Goal: Share content: Share content

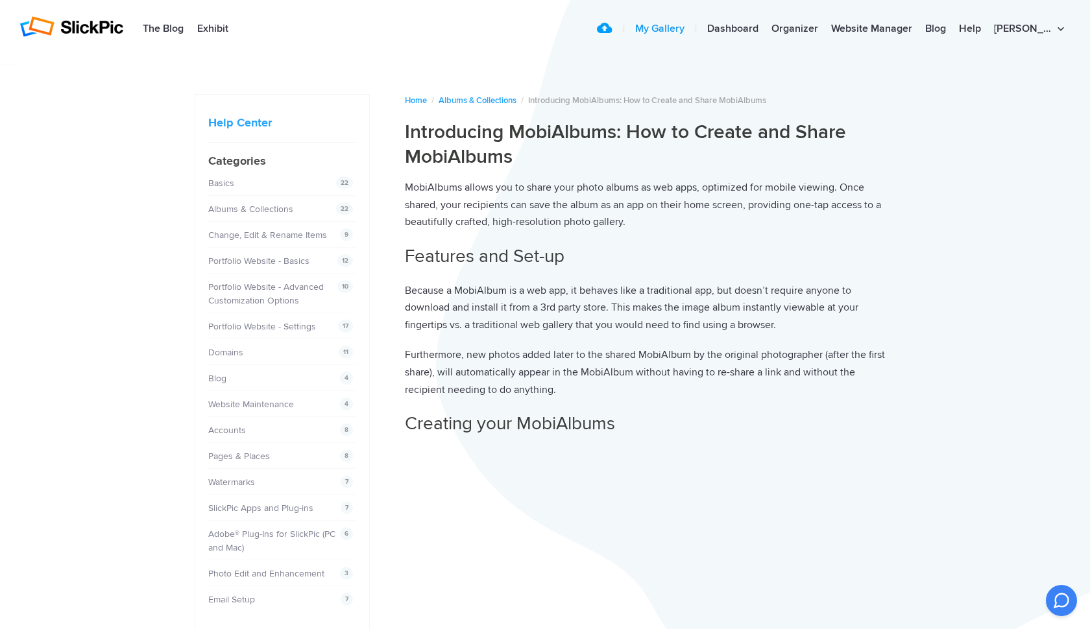
click at [691, 26] on link "My Gallery" at bounding box center [660, 29] width 62 height 26
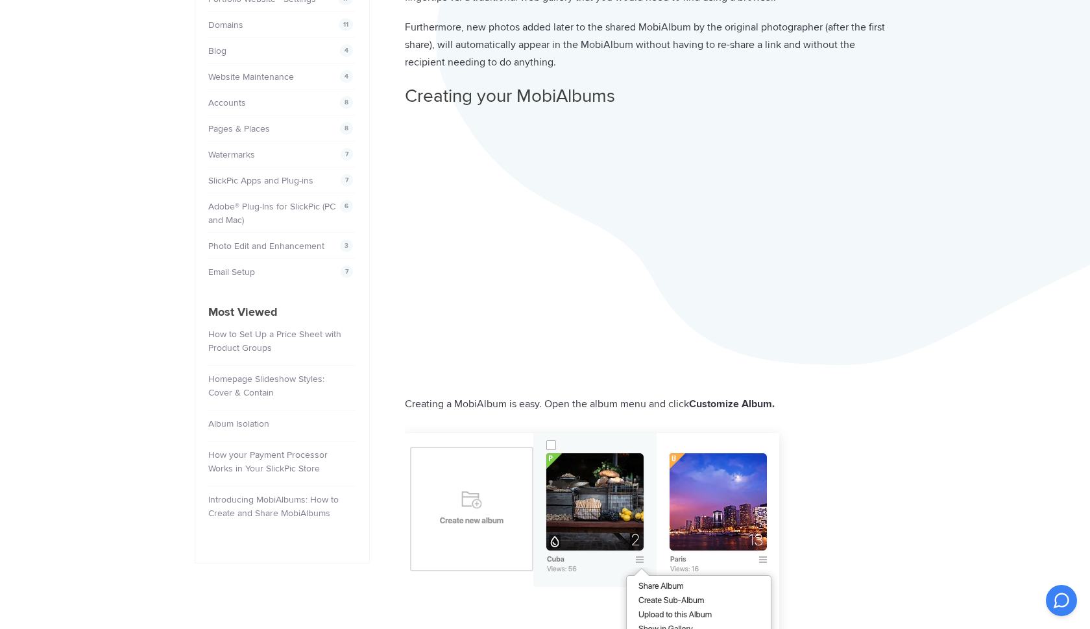
scroll to position [335, 0]
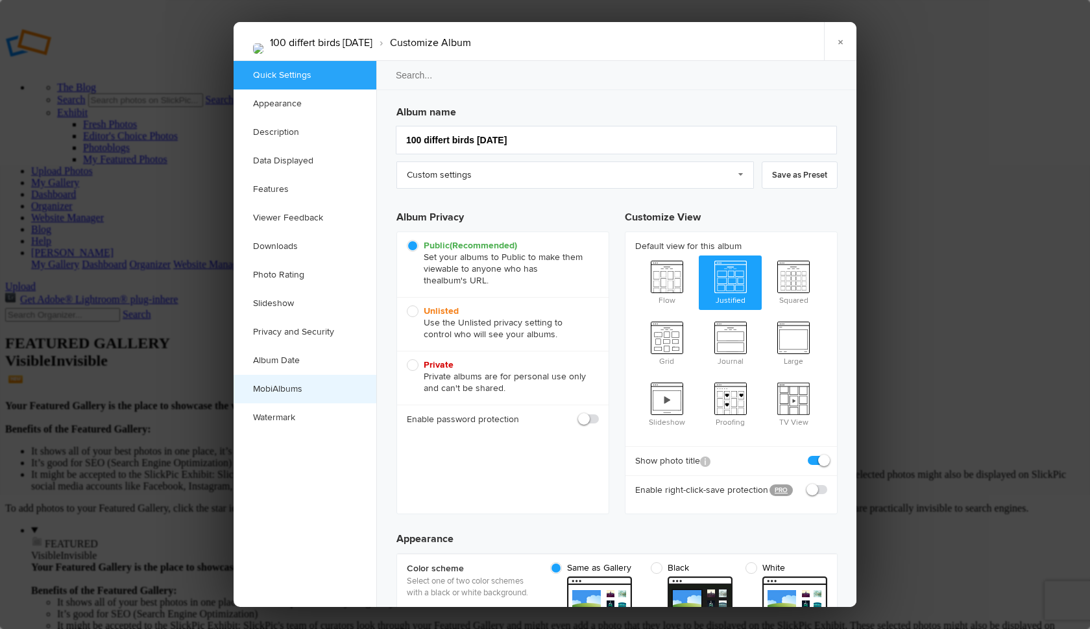
click at [287, 385] on link "MobiAlbums" at bounding box center [305, 389] width 143 height 29
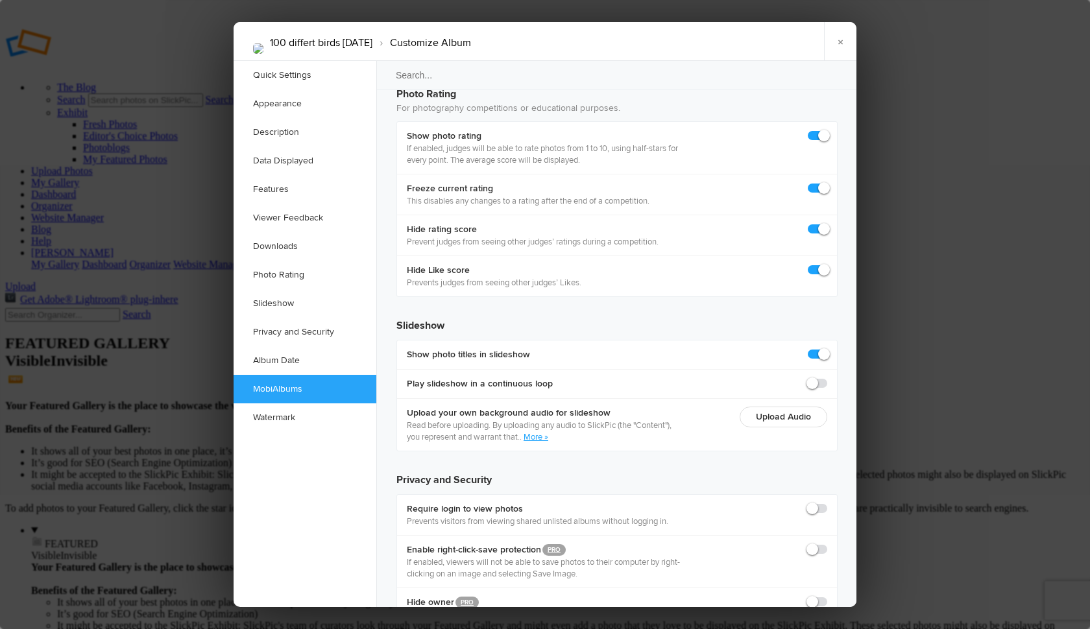
radio input "true"
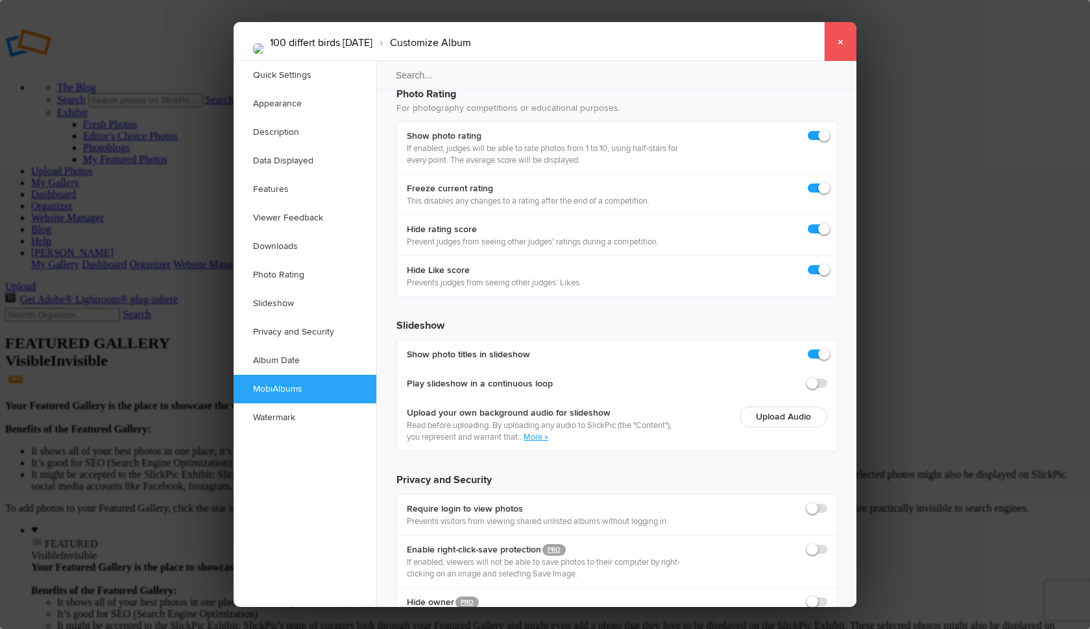
click at [841, 42] on link "×" at bounding box center [840, 41] width 32 height 39
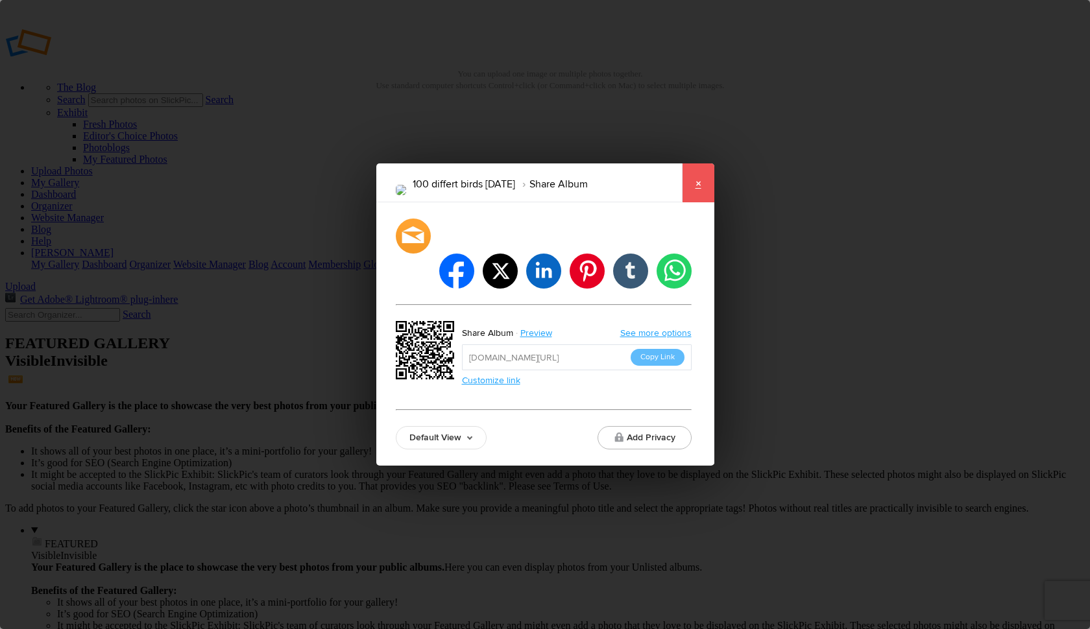
click at [699, 200] on link "×" at bounding box center [698, 182] width 32 height 39
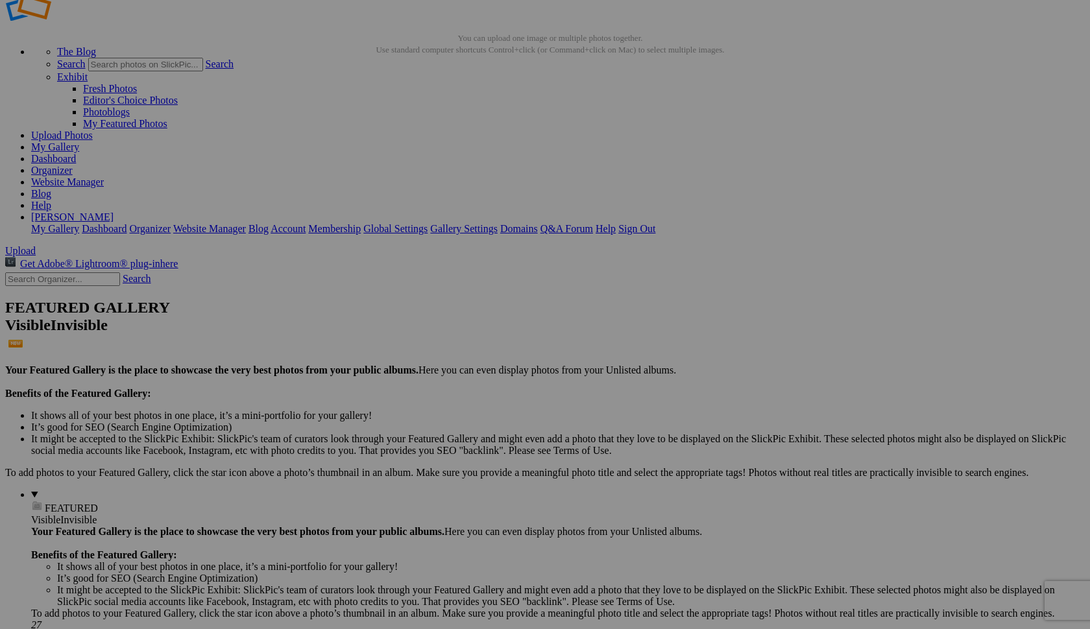
scroll to position [7, 0]
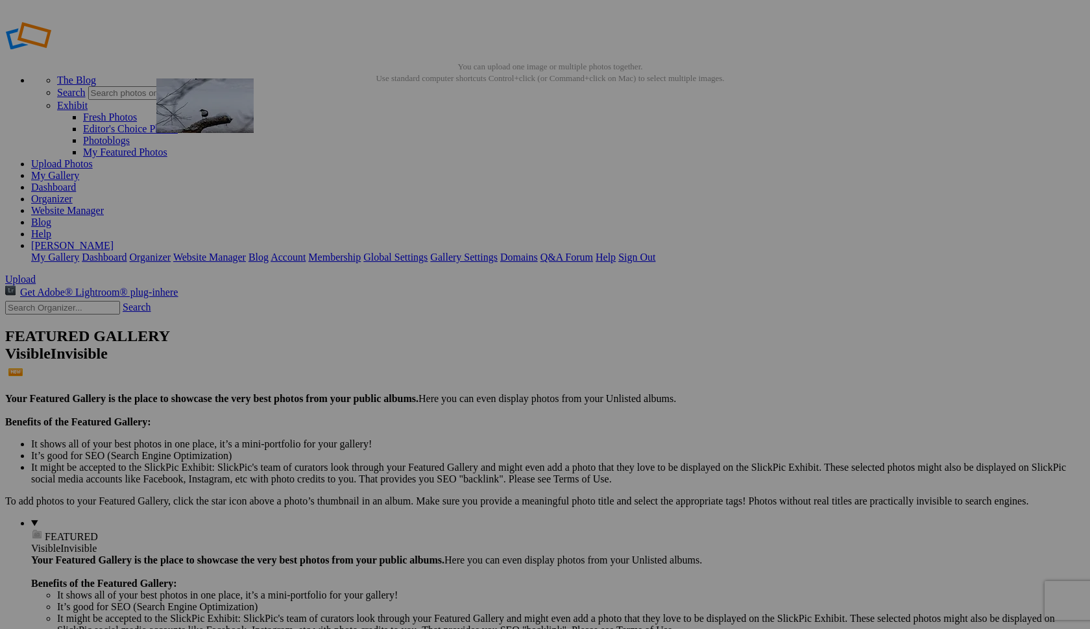
drag, startPoint x: 816, startPoint y: 191, endPoint x: 343, endPoint y: 172, distance: 473.2
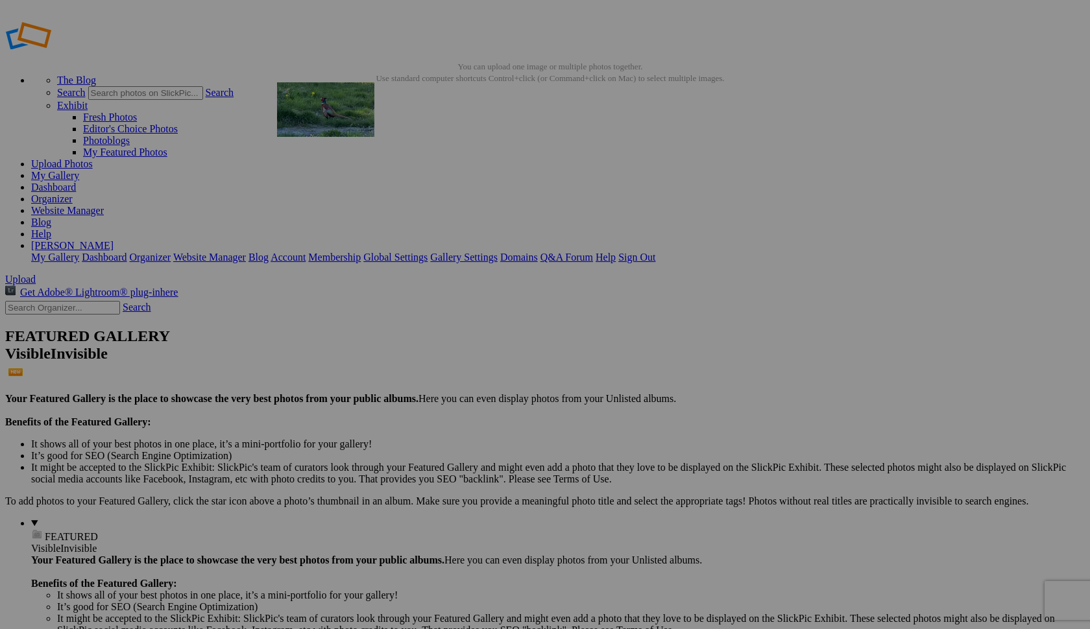
drag, startPoint x: 617, startPoint y: 185, endPoint x: 464, endPoint y: 176, distance: 154.0
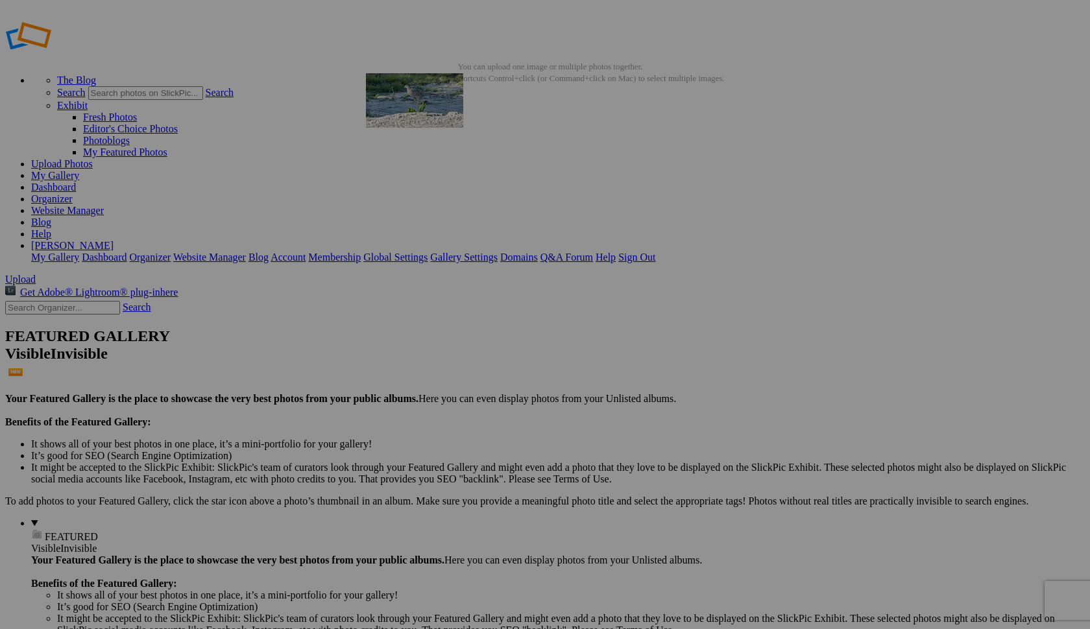
drag, startPoint x: 707, startPoint y: 186, endPoint x: 553, endPoint y: 167, distance: 155.5
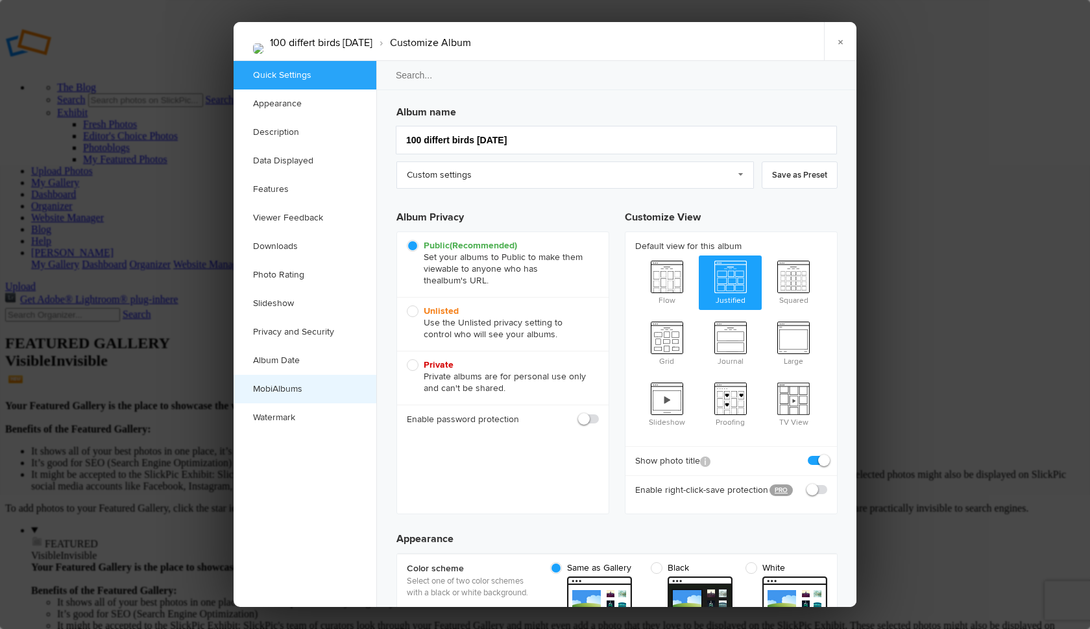
click at [294, 388] on link "MobiAlbums" at bounding box center [305, 389] width 143 height 29
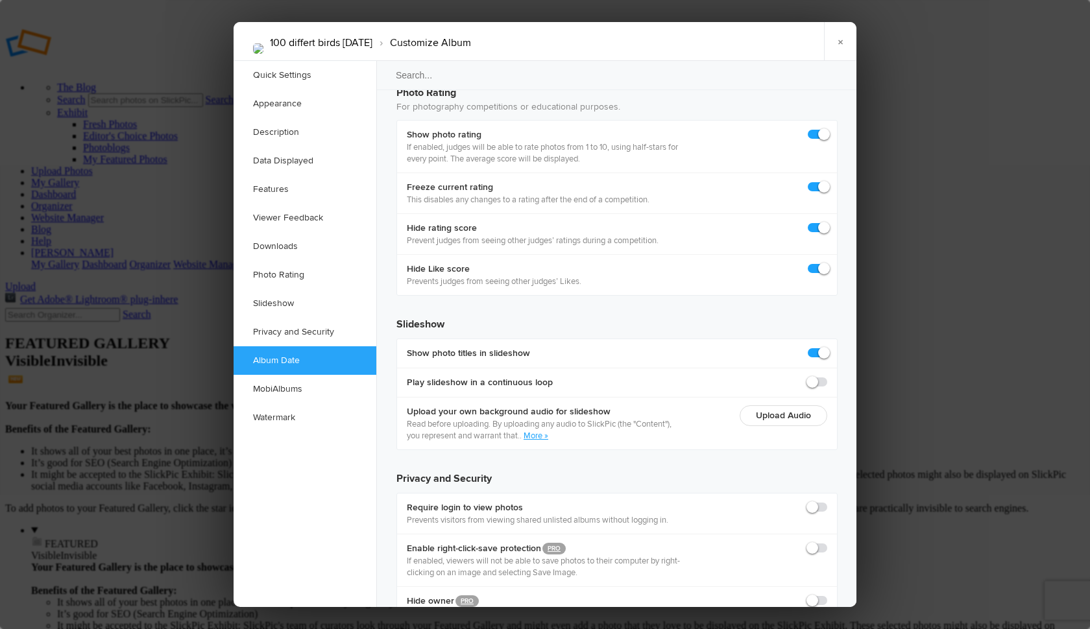
scroll to position [2830, 0]
click at [287, 389] on link "MobiAlbums" at bounding box center [305, 389] width 143 height 29
checkbox input "true"
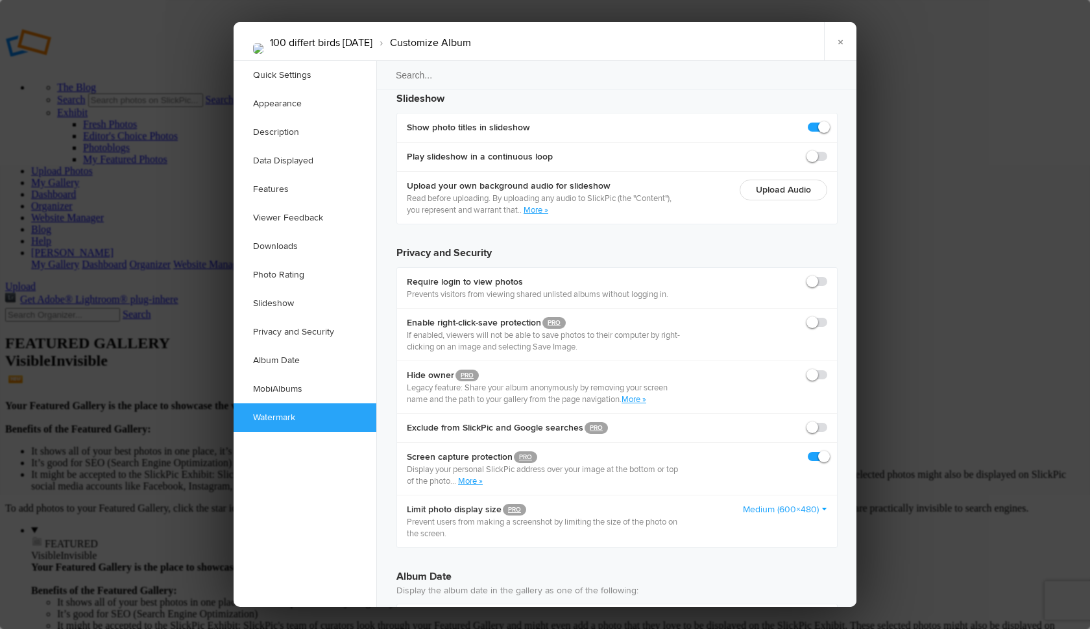
scroll to position [3052, 0]
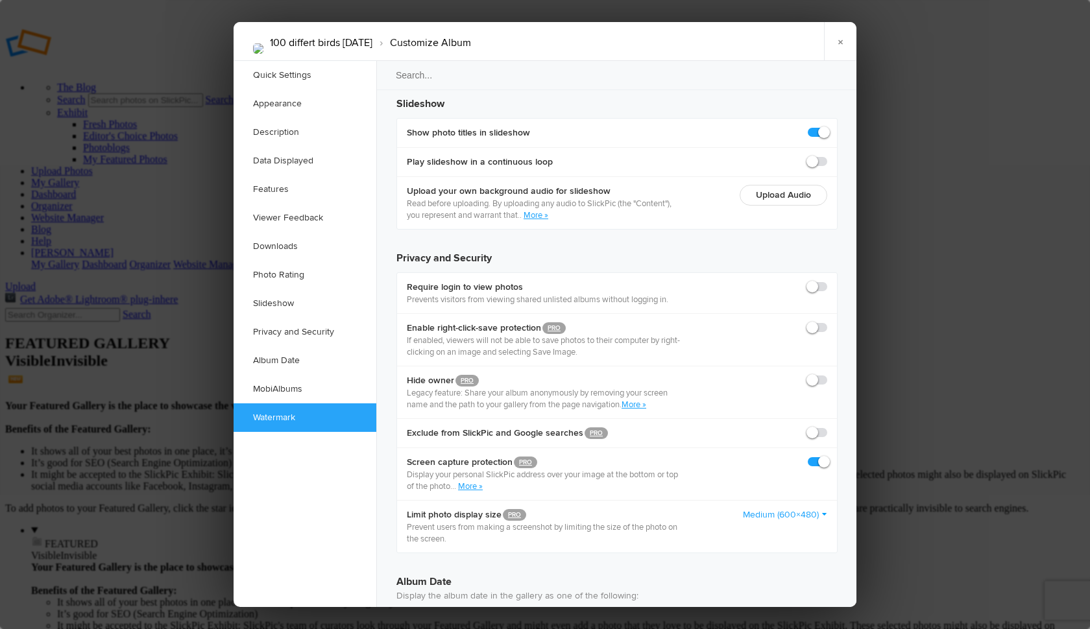
click at [841, 47] on link "×" at bounding box center [840, 41] width 32 height 39
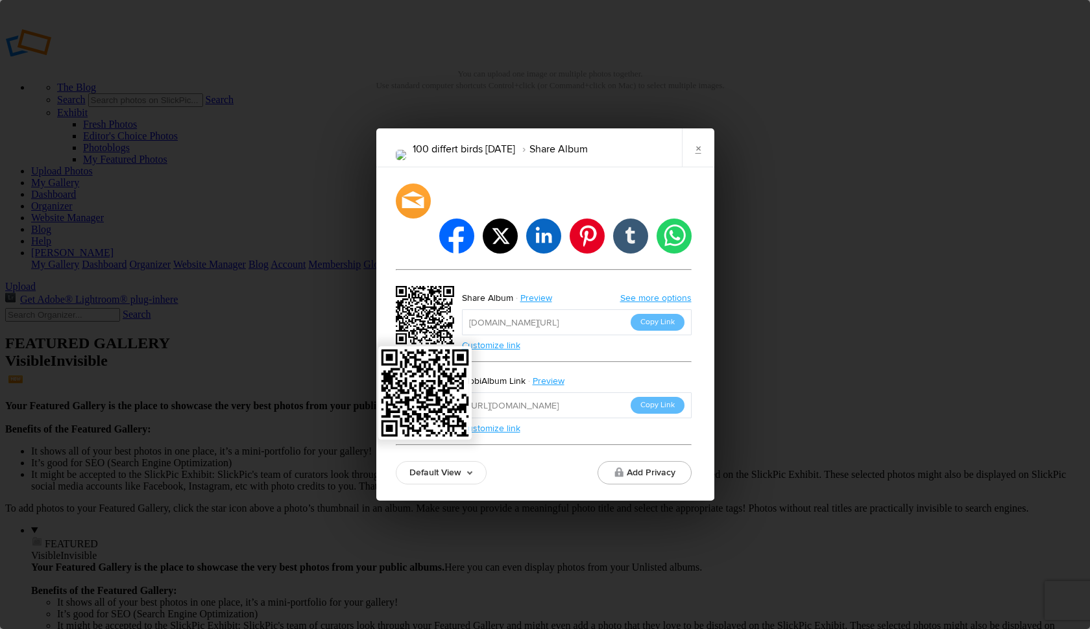
click at [429, 374] on img at bounding box center [425, 394] width 88 height 88
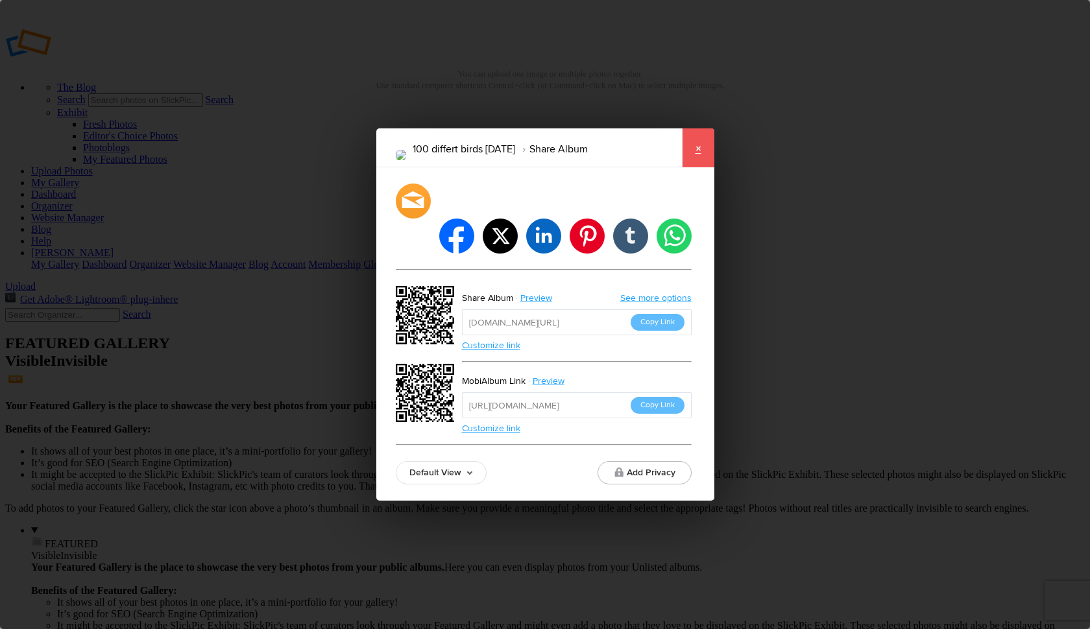
click at [701, 160] on link "×" at bounding box center [698, 147] width 32 height 39
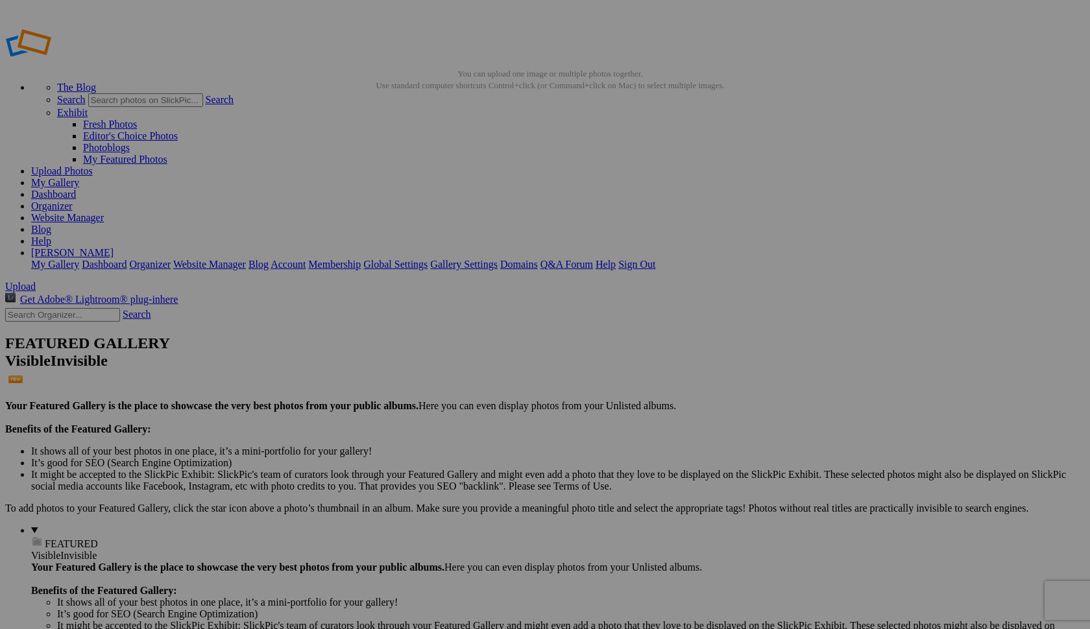
type input "100 different birds [DATE]"
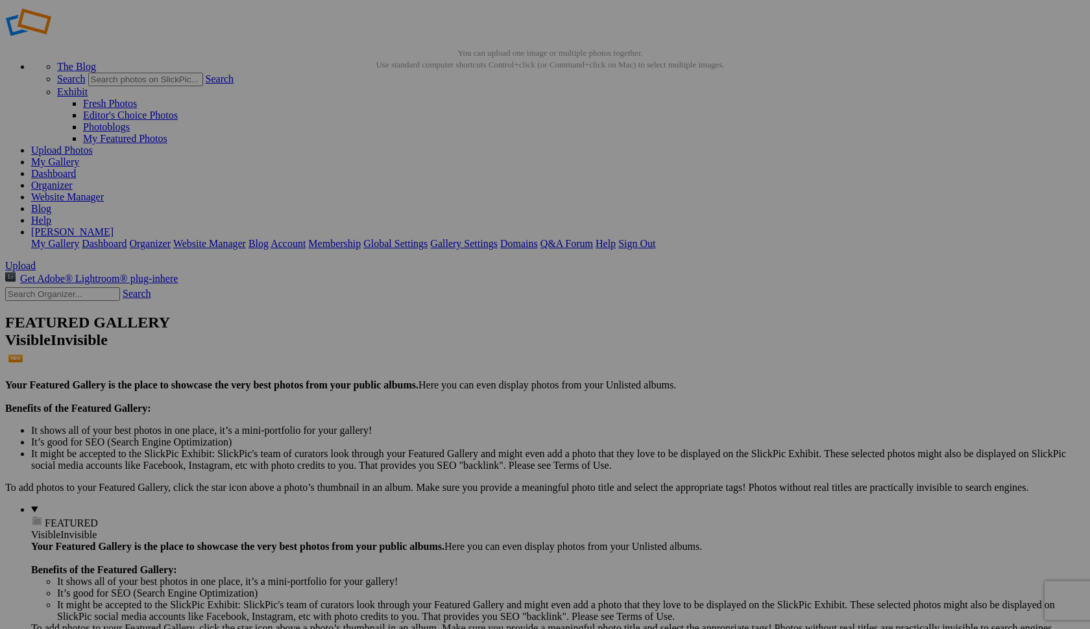
scroll to position [22, 0]
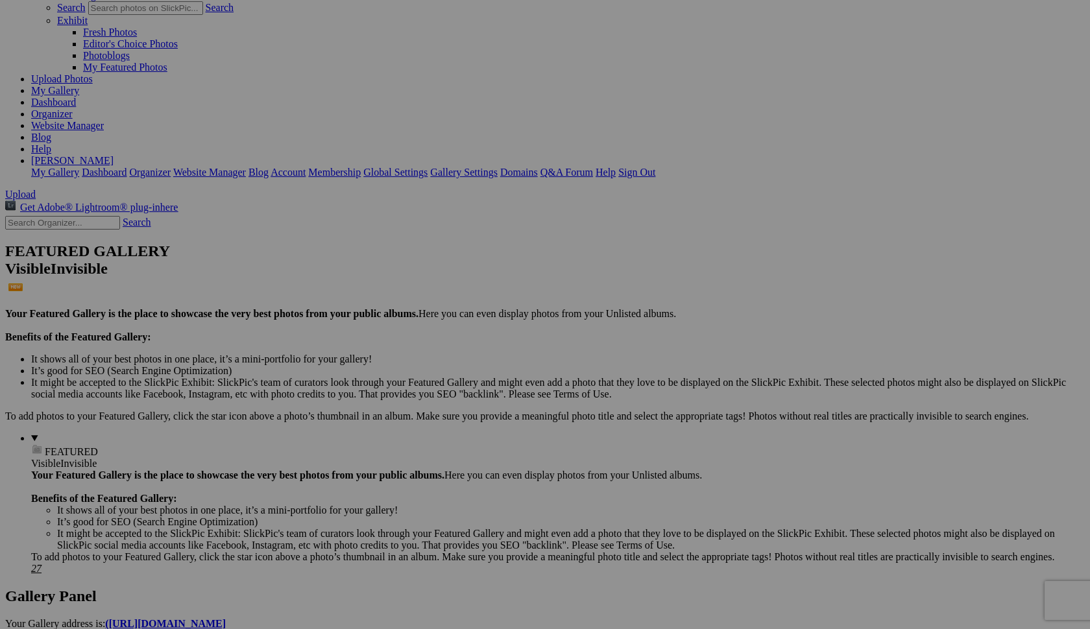
scroll to position [90, 0]
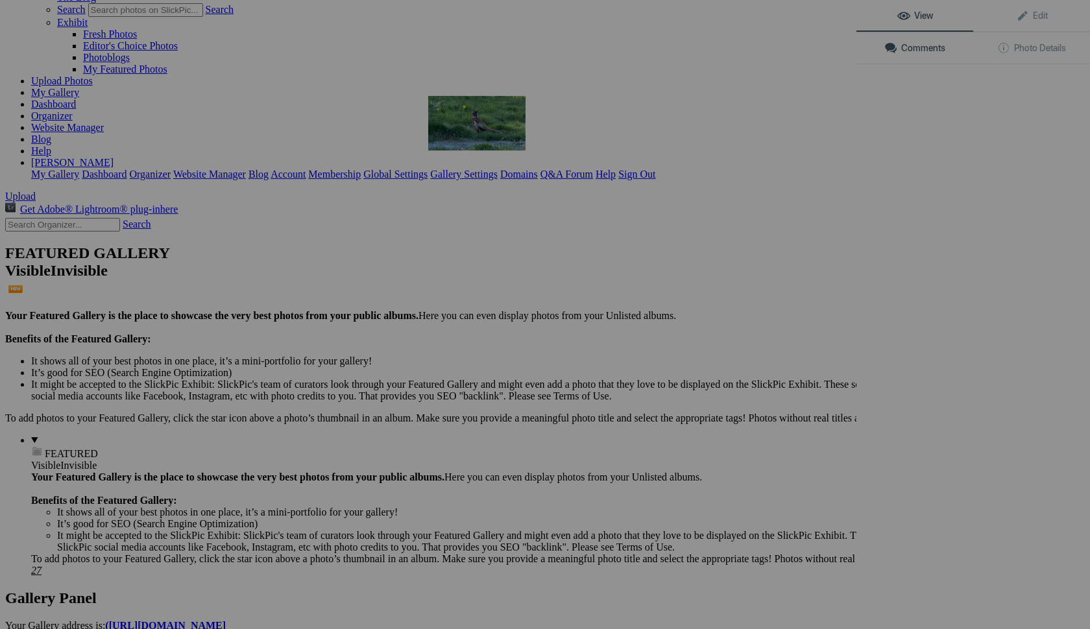
click at [469, 119] on img at bounding box center [476, 123] width 97 height 54
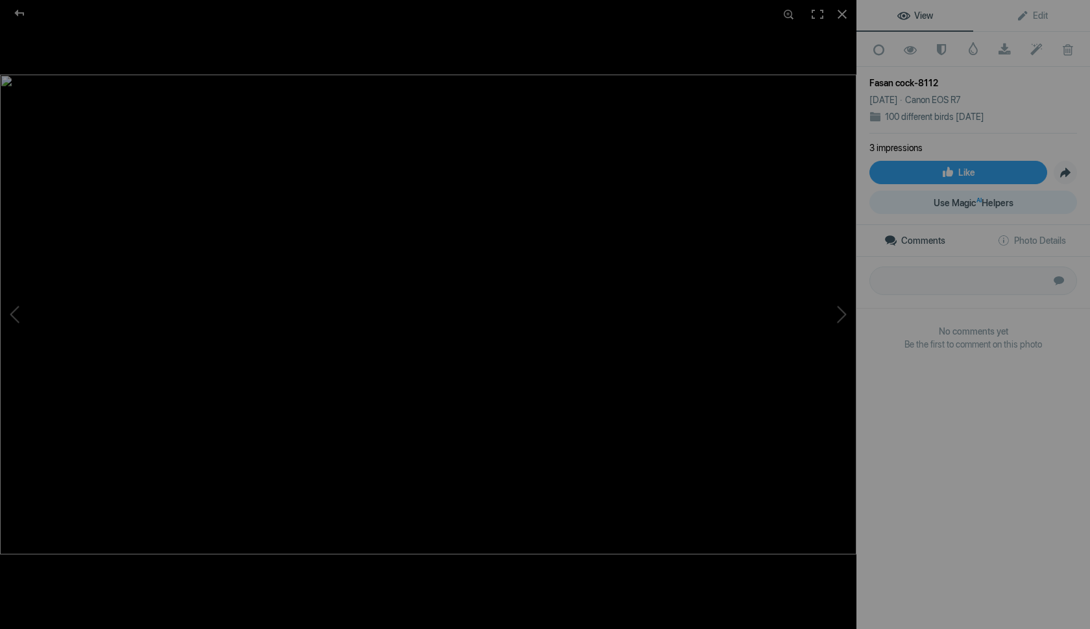
click at [972, 199] on span "Use Magic AI Helpers" at bounding box center [973, 203] width 80 height 10
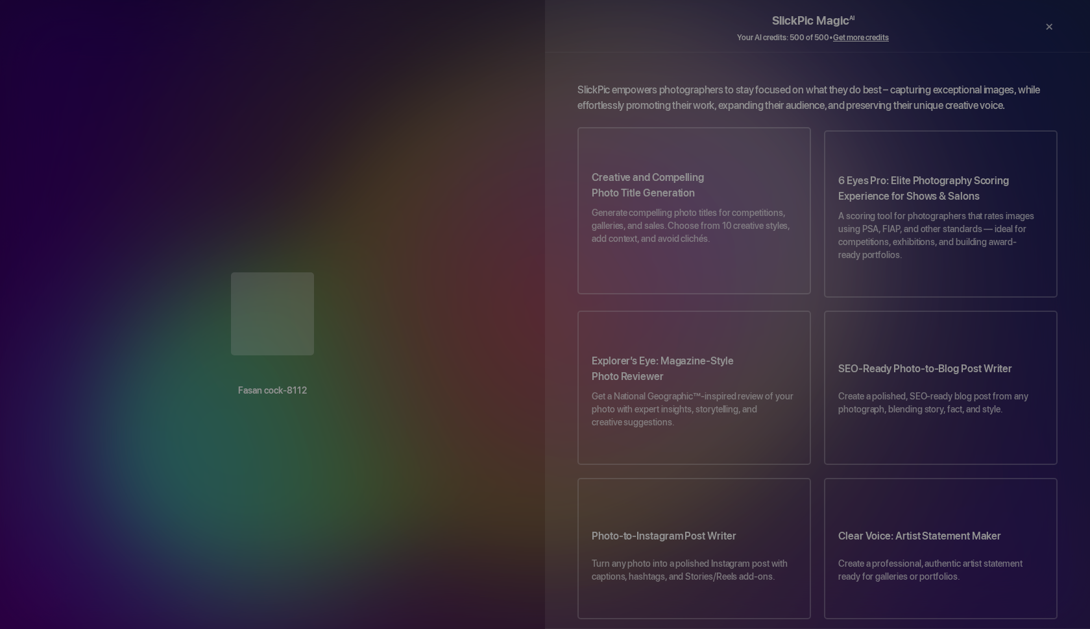
click at [734, 206] on p "Generate compelling photo titles for competitions, galleries, and sales. Choose…" at bounding box center [694, 232] width 205 height 52
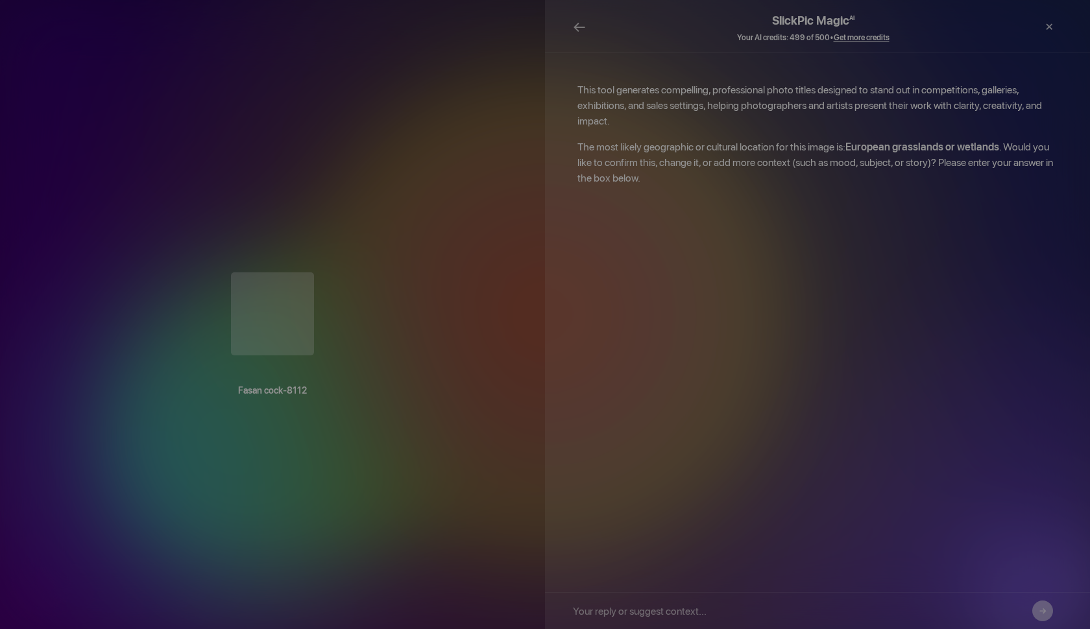
click at [1043, 612] on button "→" at bounding box center [1042, 611] width 21 height 21
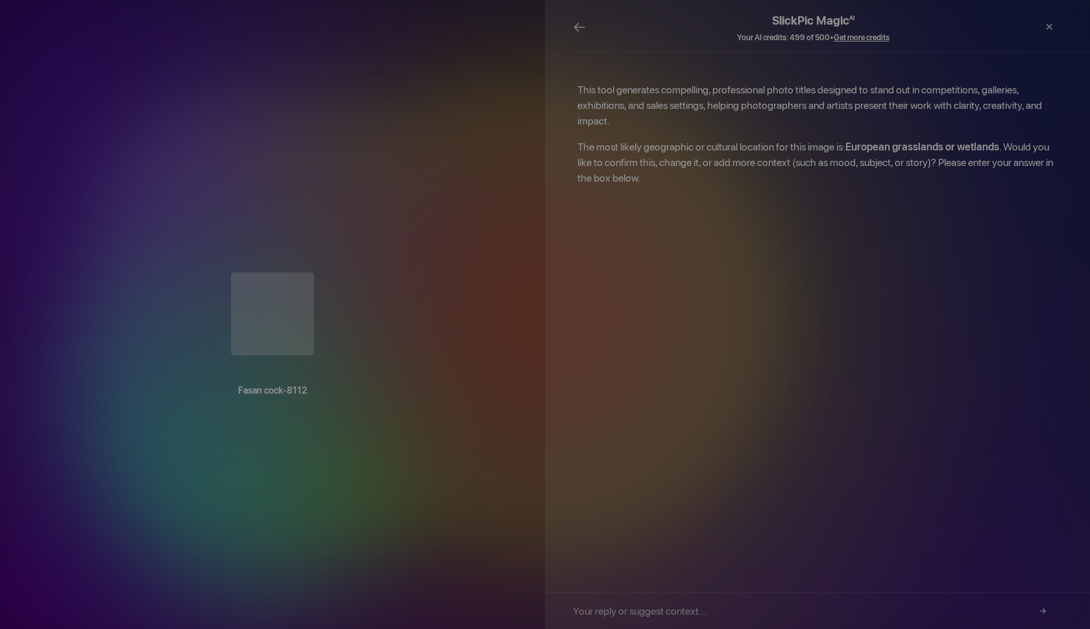
scroll to position [0, 0]
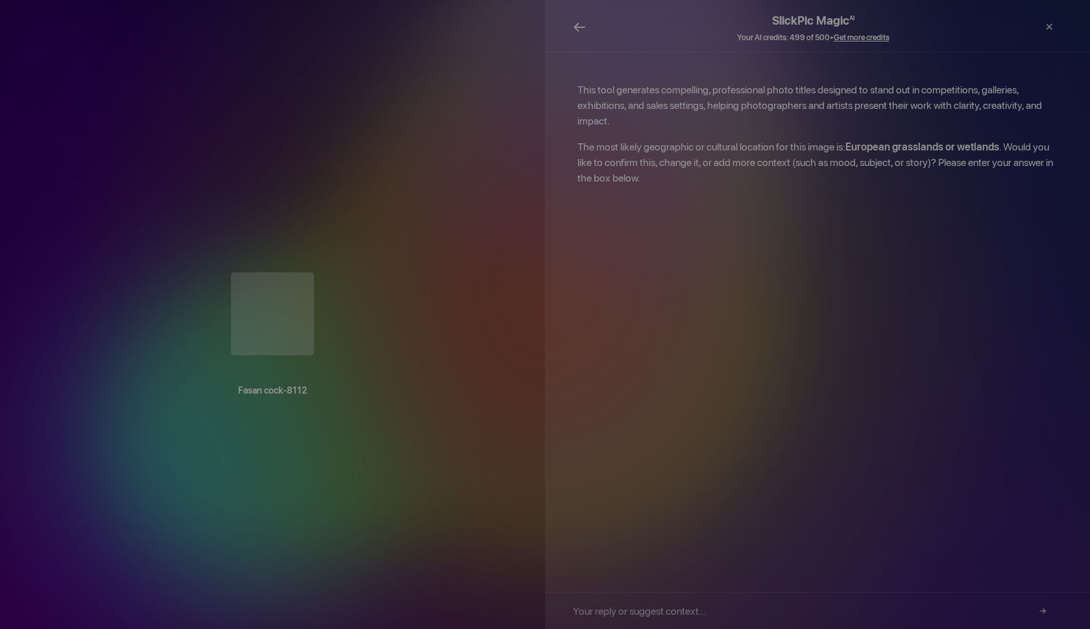
click at [578, 26] on span "←" at bounding box center [579, 27] width 13 height 19
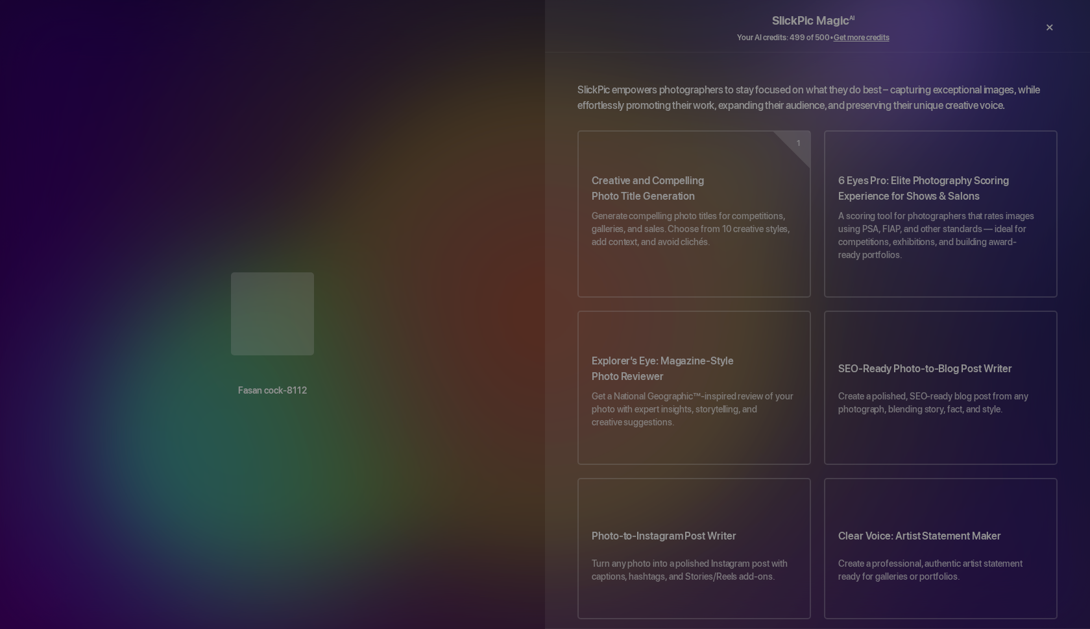
click at [1051, 25] on div "×" at bounding box center [1048, 27] width 39 height 26
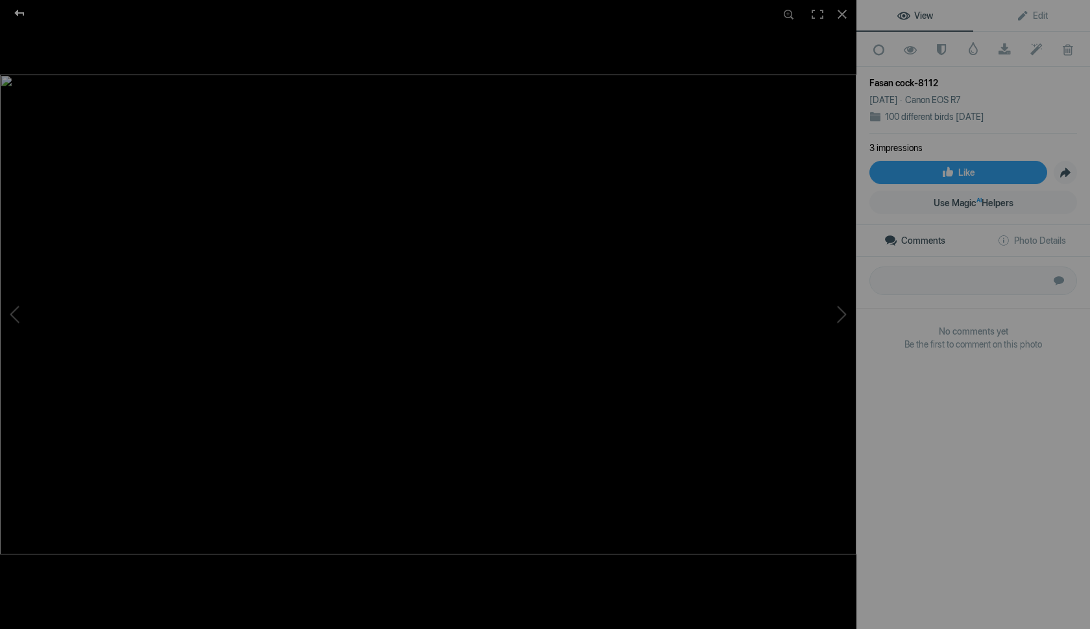
click at [25, 14] on div at bounding box center [19, 13] width 47 height 26
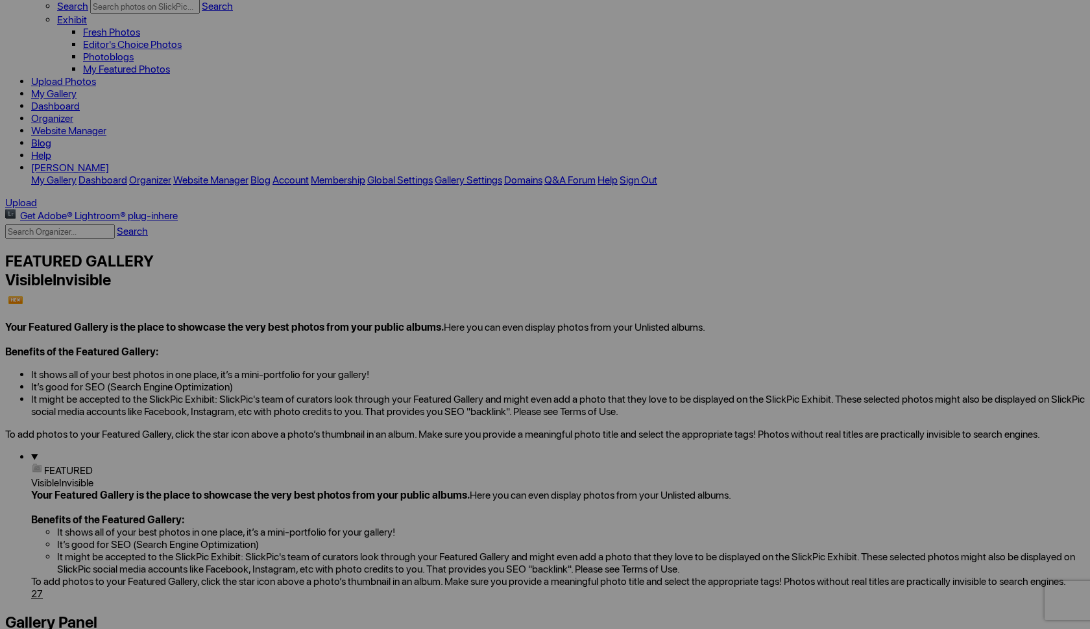
scroll to position [96, 0]
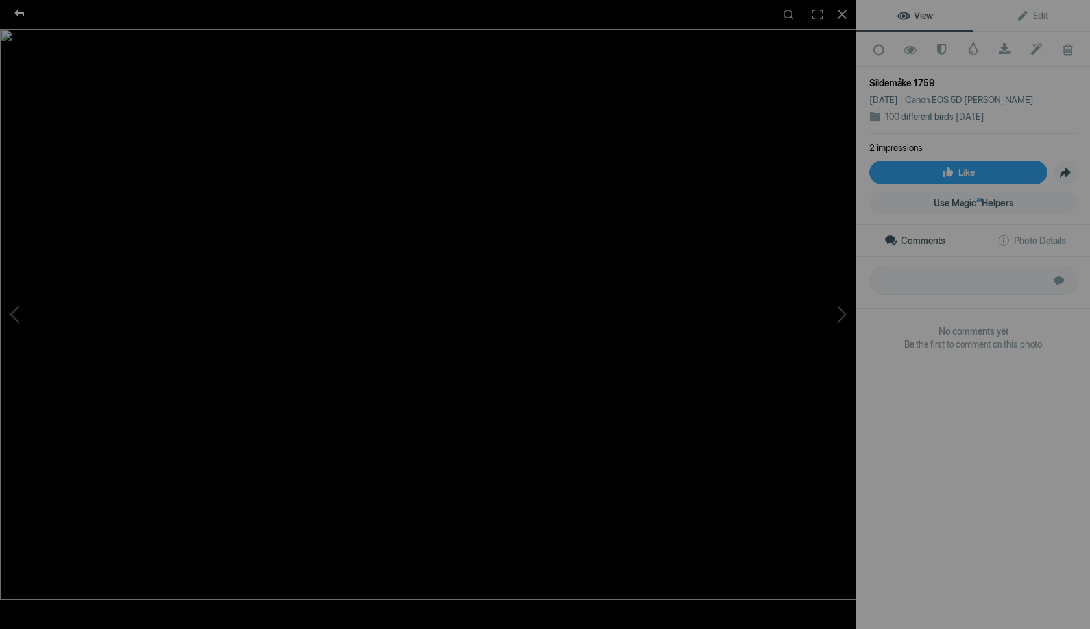
click at [23, 16] on div at bounding box center [19, 13] width 47 height 26
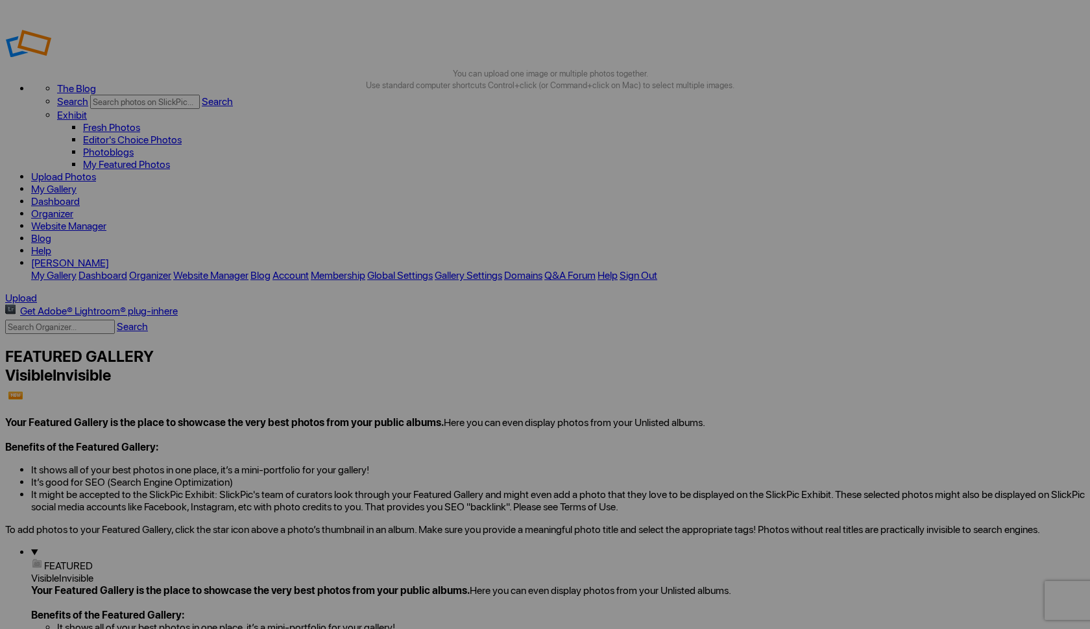
scroll to position [0, 0]
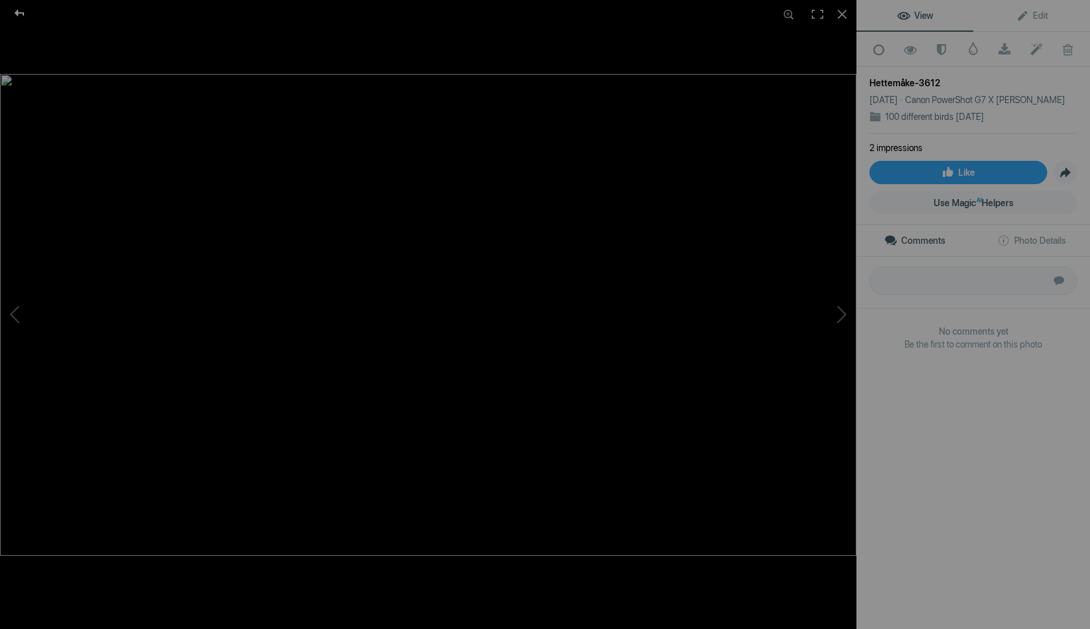
click at [19, 15] on div at bounding box center [19, 13] width 47 height 26
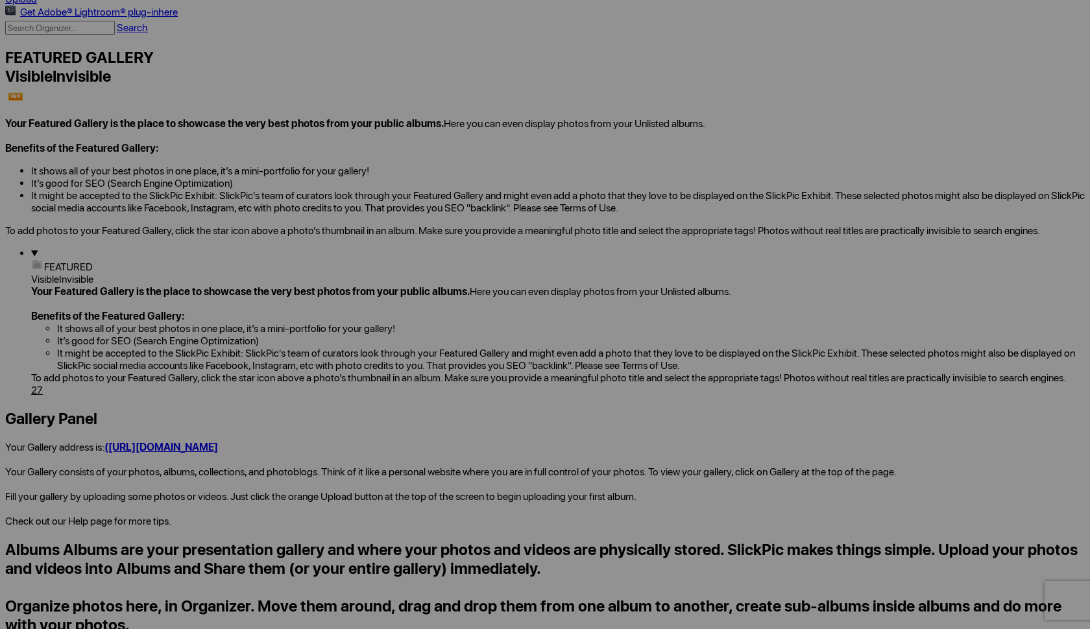
scroll to position [298, 0]
drag, startPoint x: 1034, startPoint y: 361, endPoint x: 433, endPoint y: 353, distance: 601.3
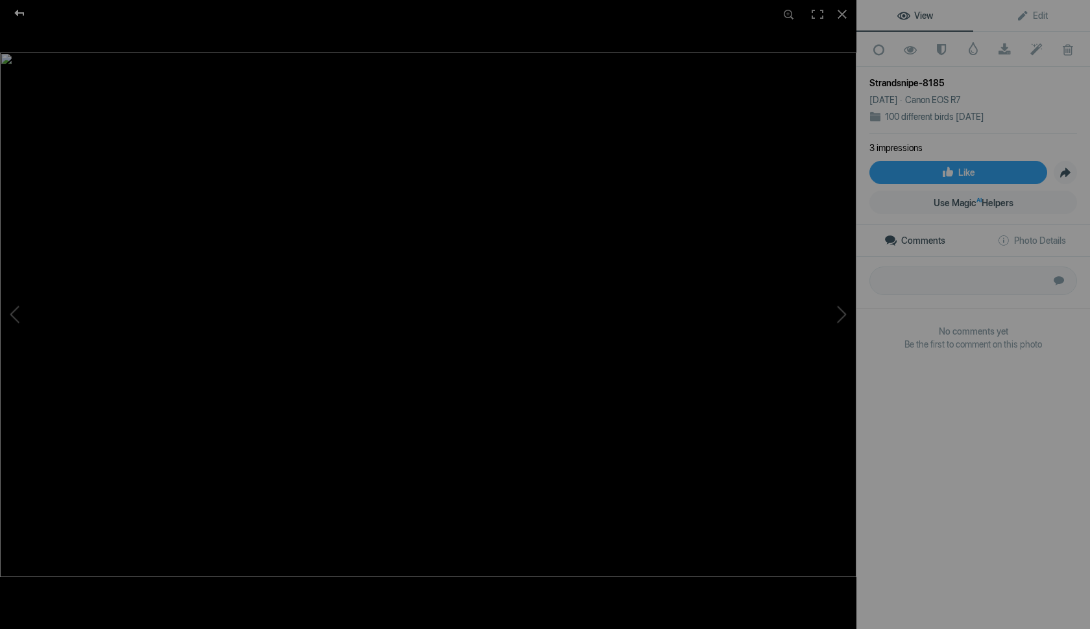
click at [20, 16] on div at bounding box center [19, 13] width 47 height 26
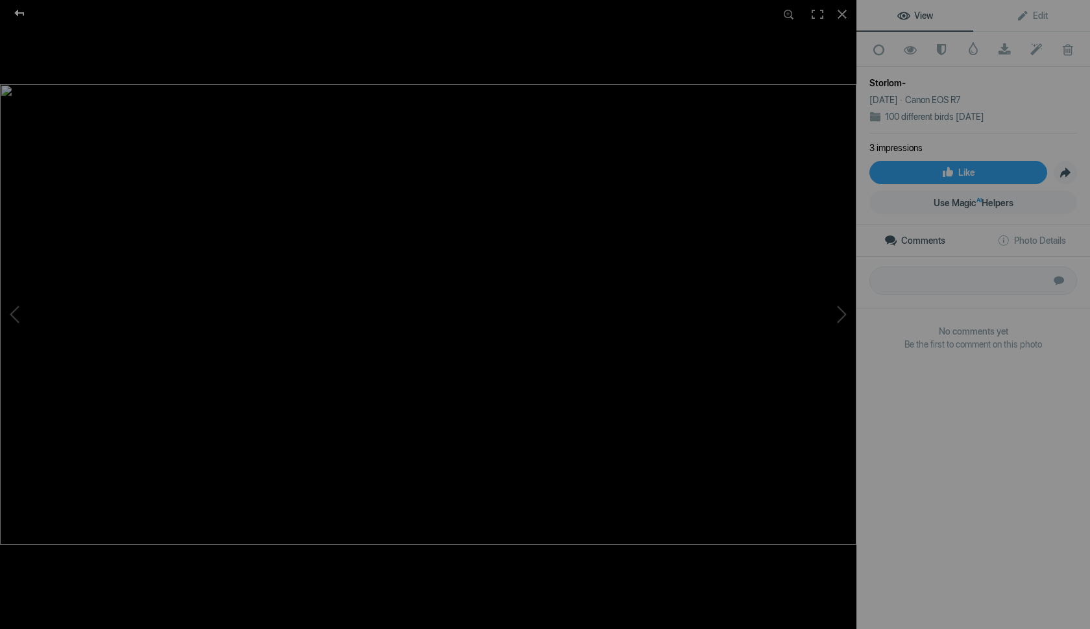
click at [20, 12] on div at bounding box center [19, 13] width 47 height 26
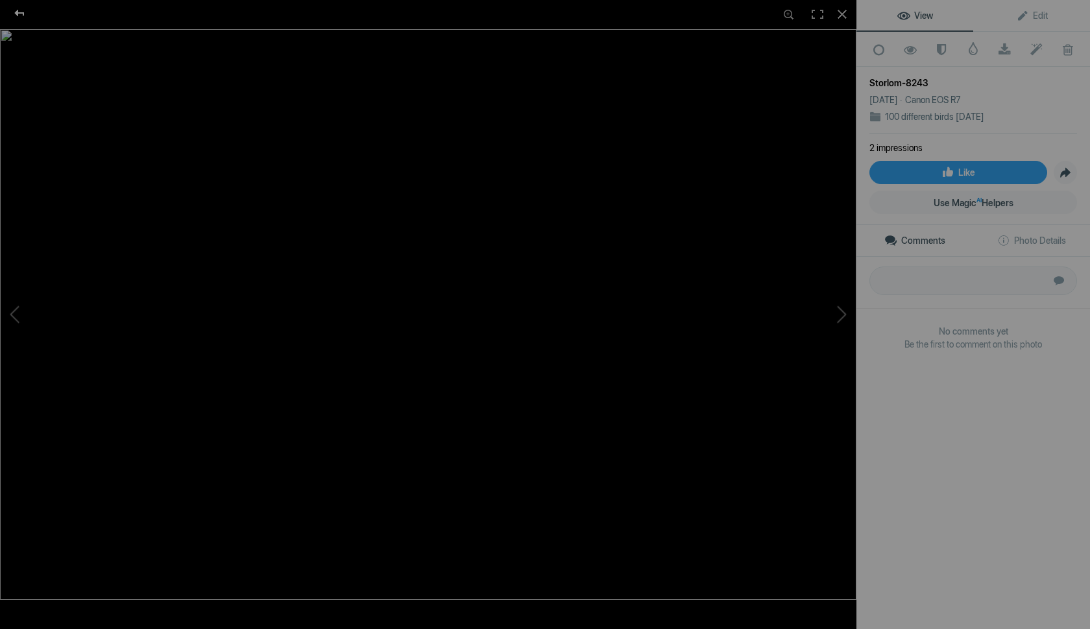
click at [18, 12] on div at bounding box center [19, 13] width 47 height 26
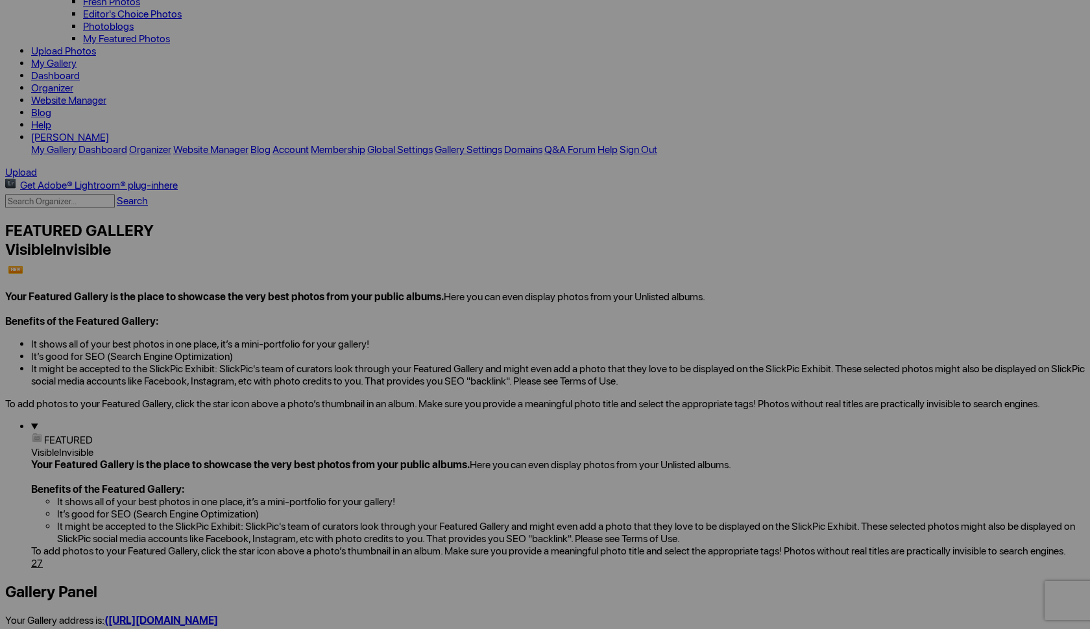
scroll to position [131, 0]
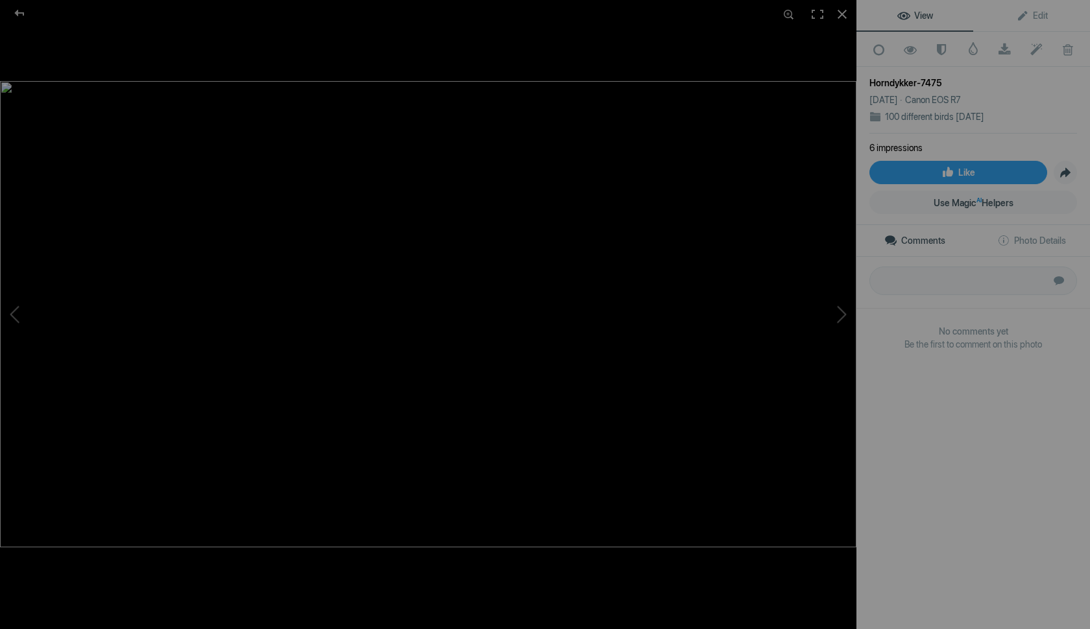
click at [439, 385] on img at bounding box center [428, 314] width 856 height 466
click at [18, 10] on div at bounding box center [19, 13] width 47 height 26
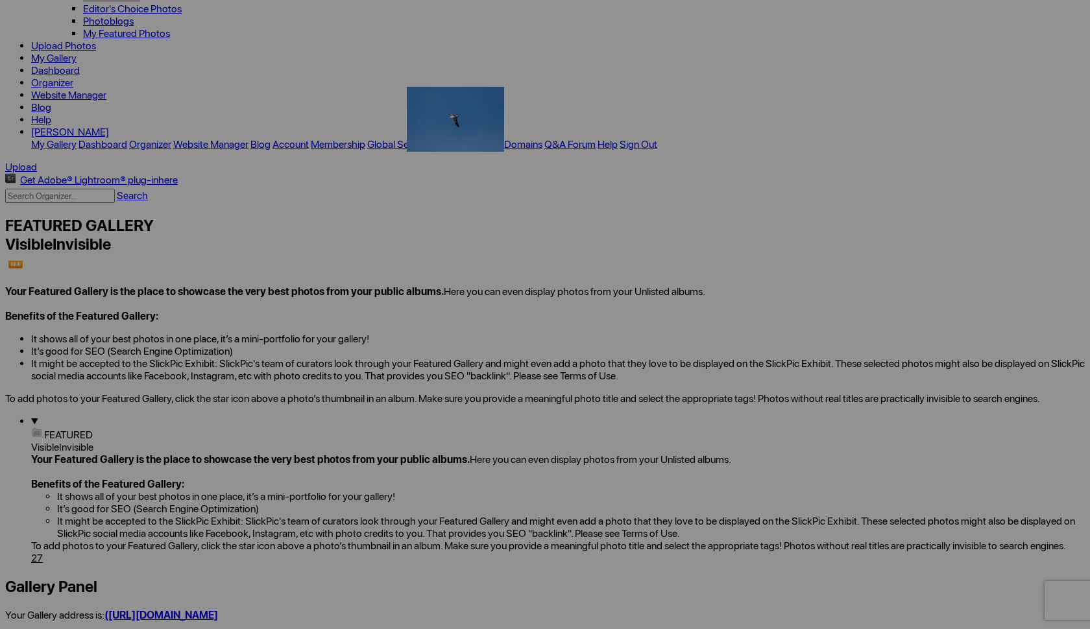
drag, startPoint x: 613, startPoint y: 374, endPoint x: 593, endPoint y: 200, distance: 174.9
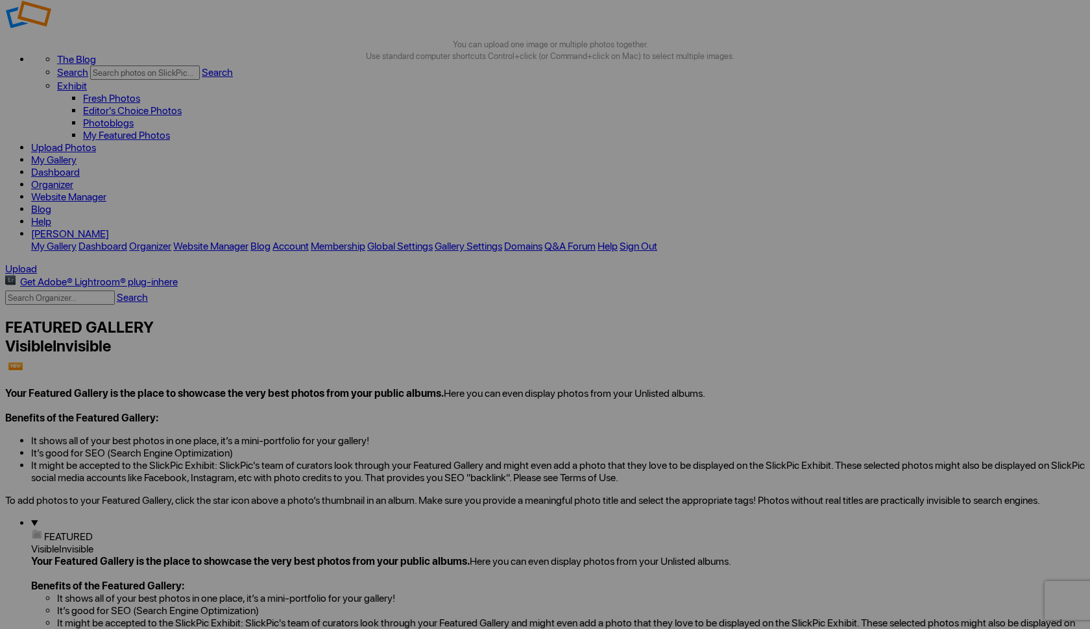
scroll to position [32, 0]
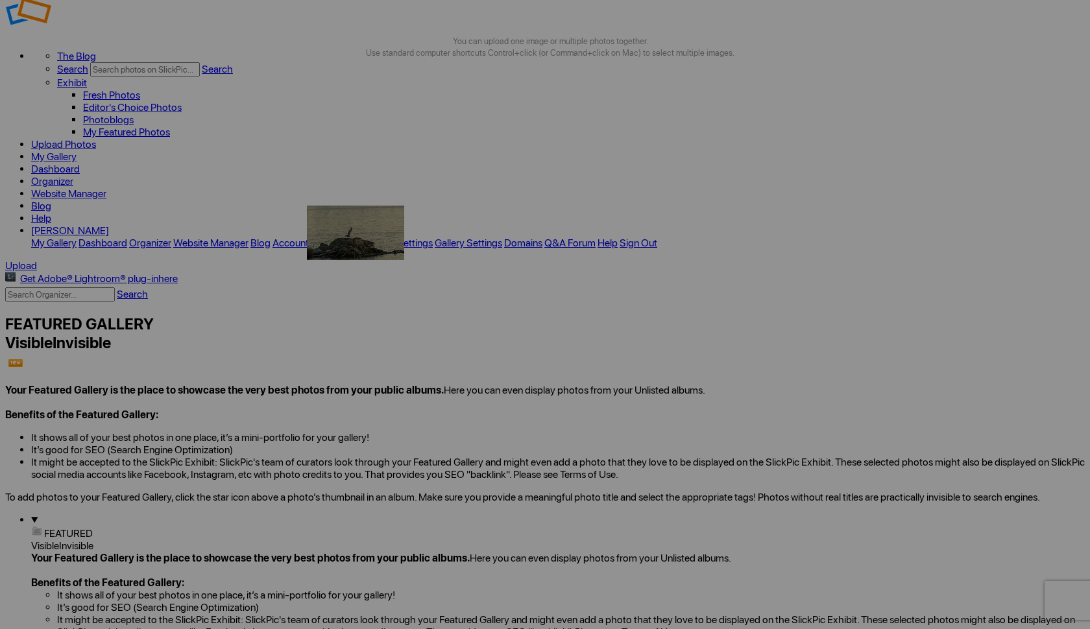
drag, startPoint x: 430, startPoint y: 453, endPoint x: 494, endPoint y: 299, distance: 166.3
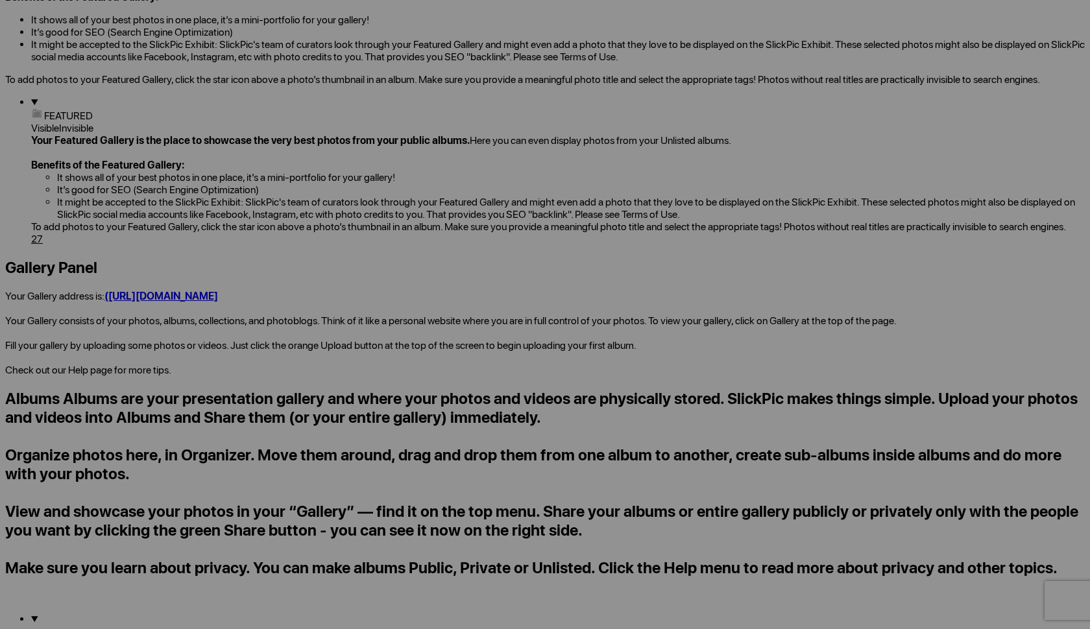
scroll to position [456, 0]
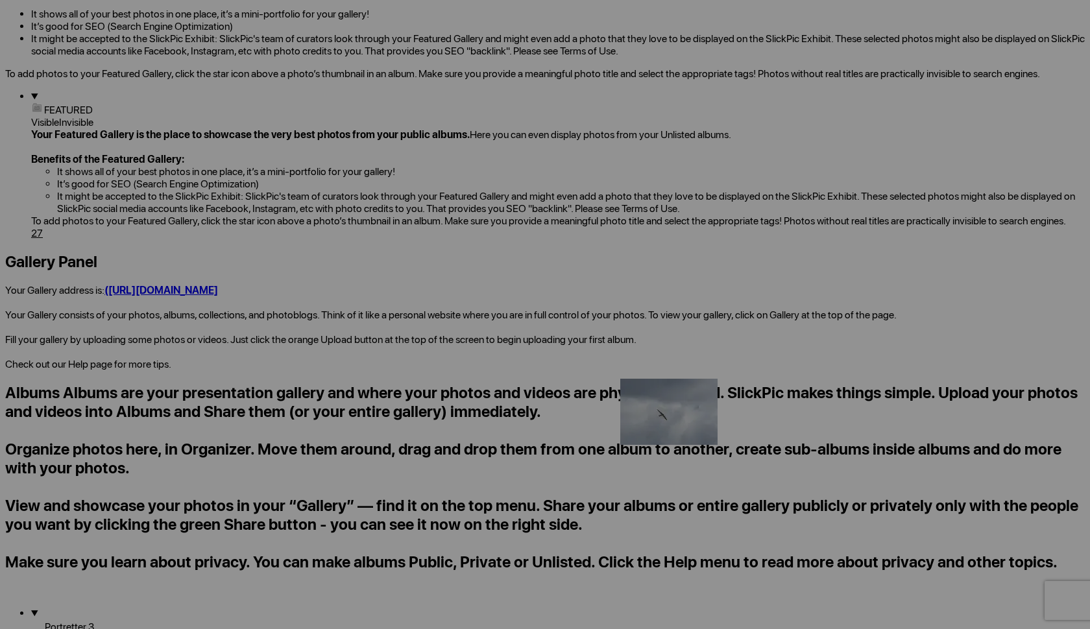
drag, startPoint x: 931, startPoint y: 491, endPoint x: 807, endPoint y: 492, distance: 124.5
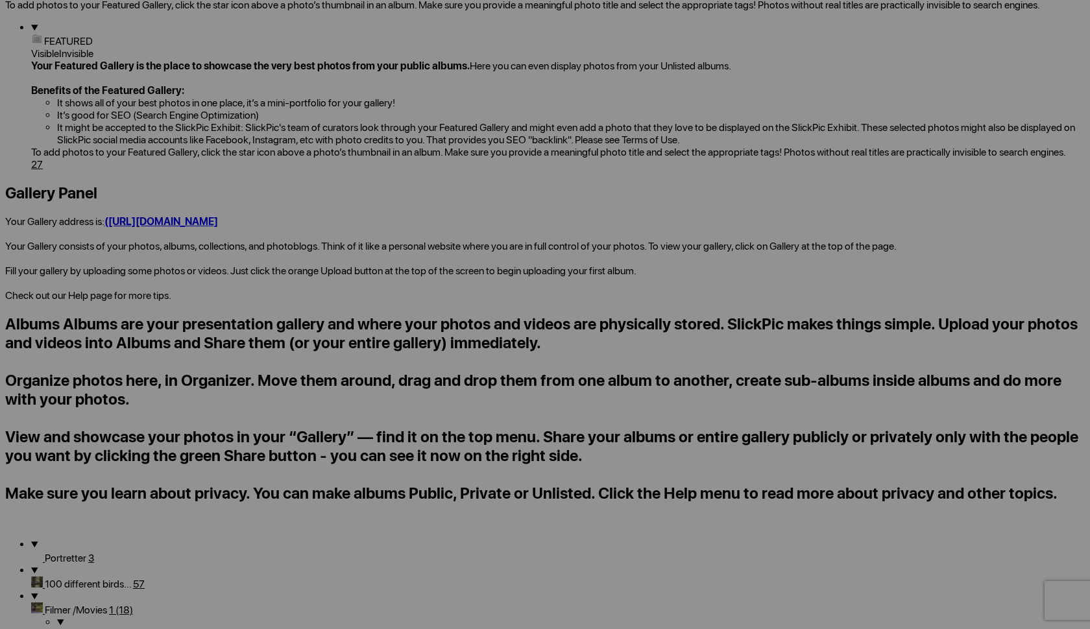
scroll to position [533, 0]
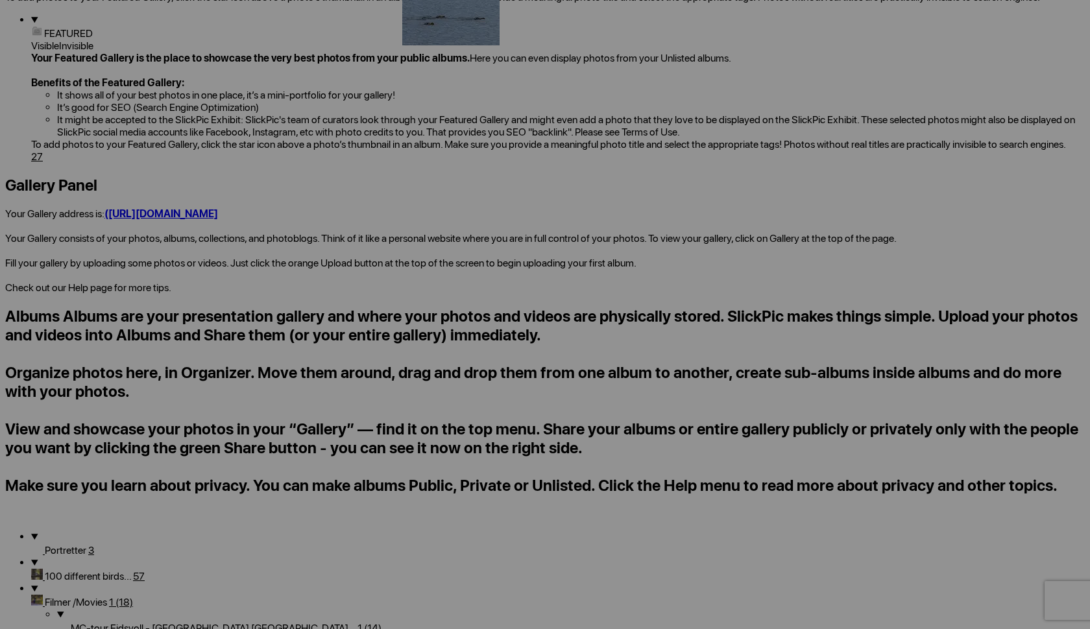
drag, startPoint x: 435, startPoint y: 582, endPoint x: 590, endPoint y: 104, distance: 502.3
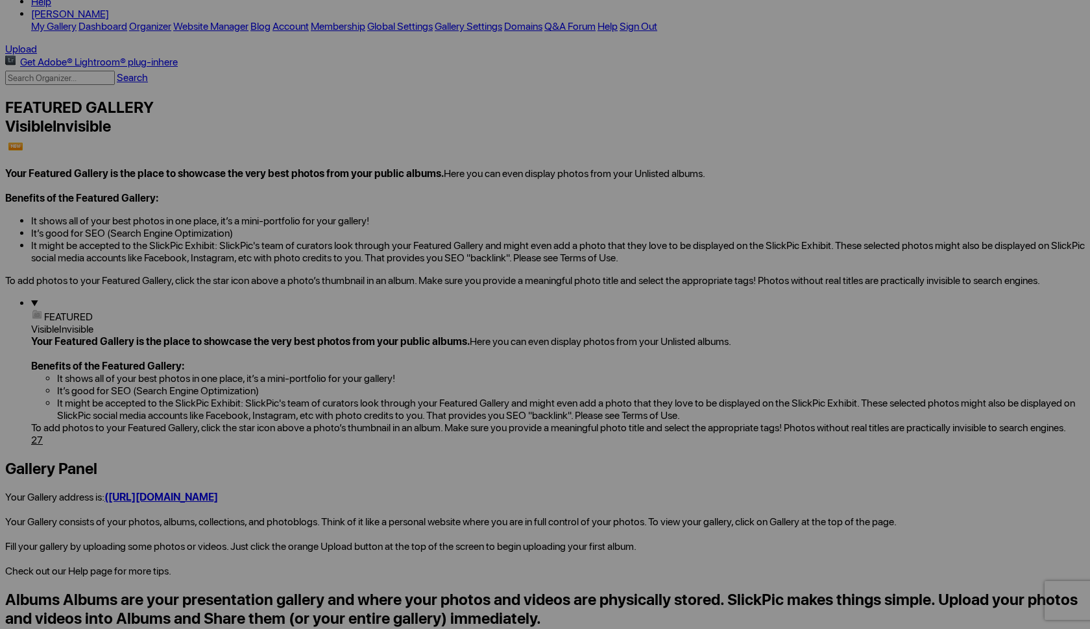
scroll to position [248, 0]
drag, startPoint x: 638, startPoint y: 418, endPoint x: 684, endPoint y: 84, distance: 336.6
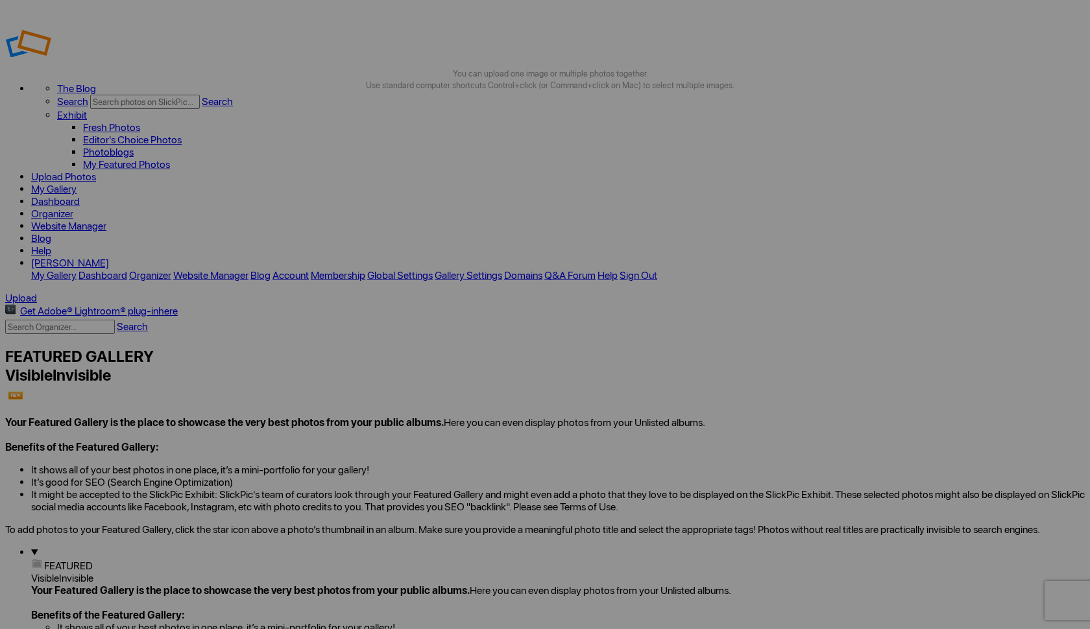
scroll to position [0, 0]
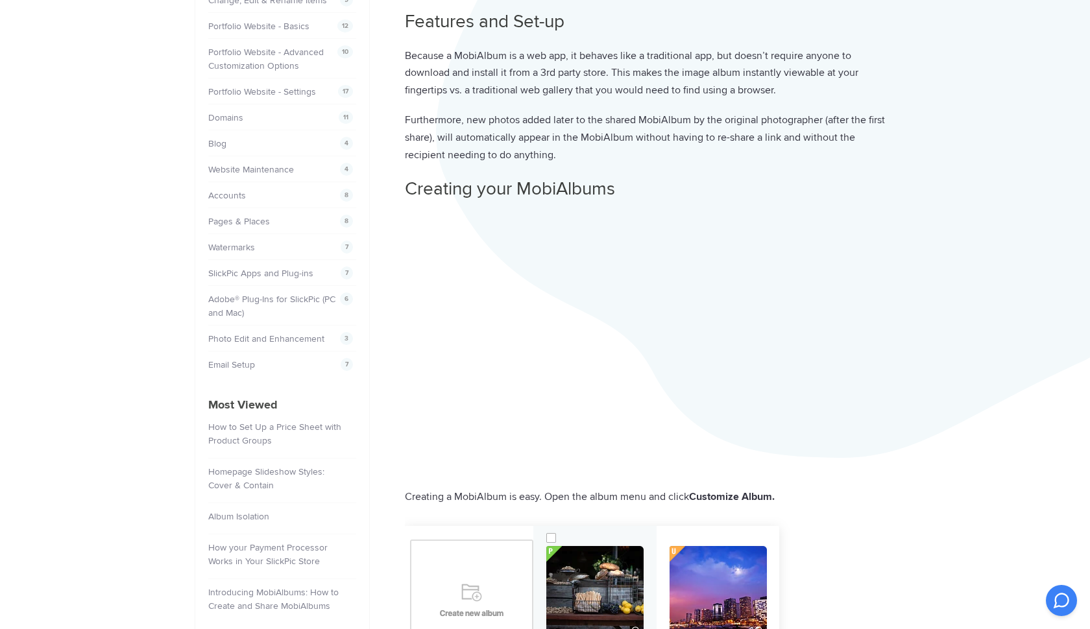
scroll to position [249, 0]
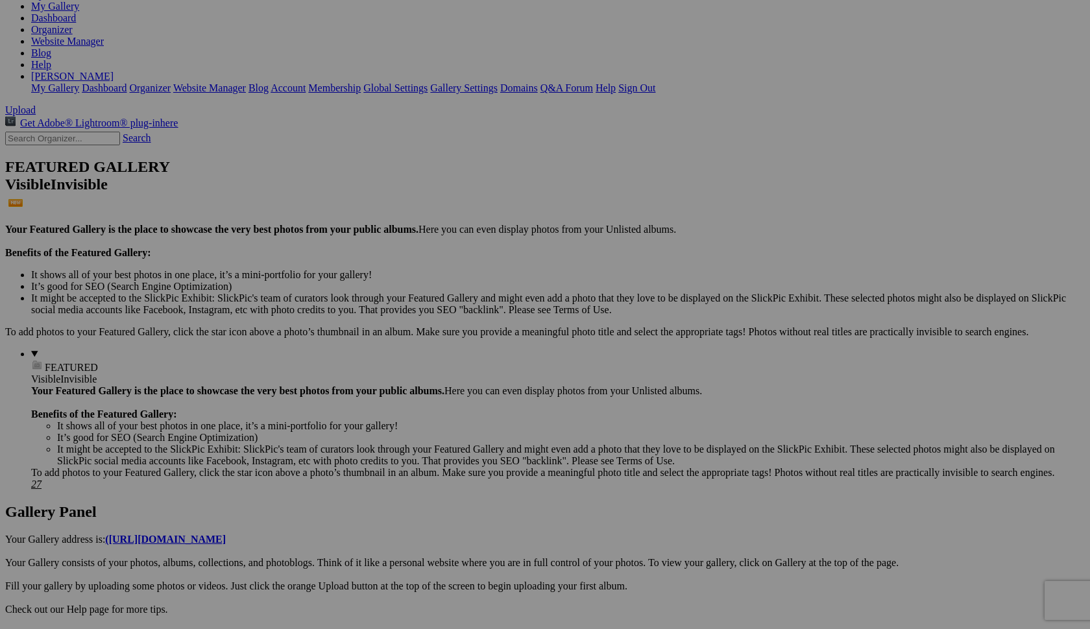
scroll to position [252, 0]
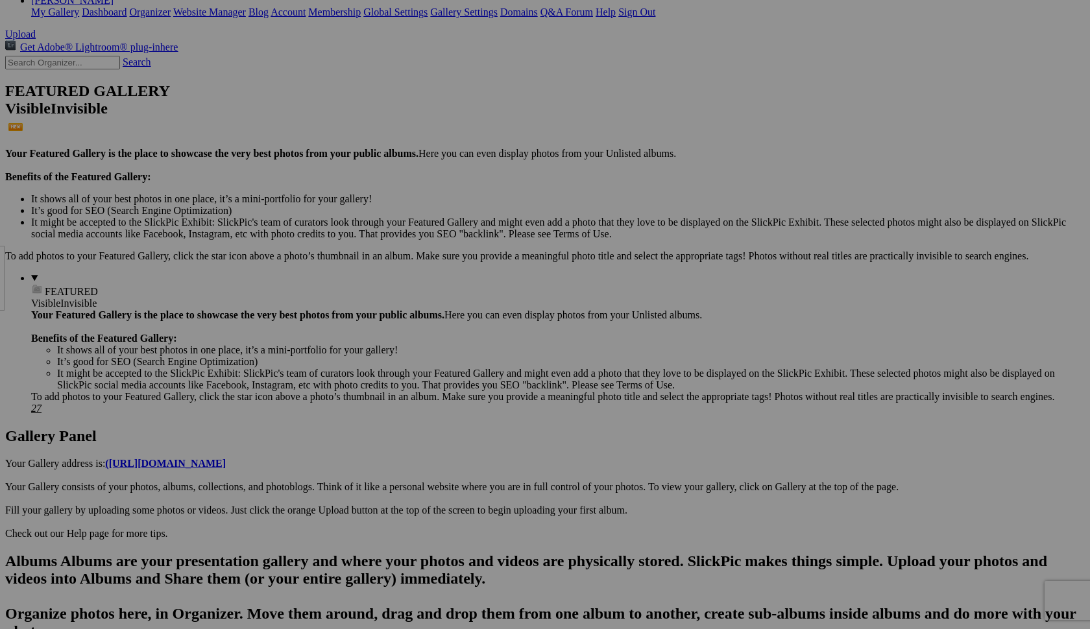
drag, startPoint x: 267, startPoint y: 446, endPoint x: 94, endPoint y: 359, distance: 193.8
drag, startPoint x: 482, startPoint y: 279, endPoint x: 106, endPoint y: 358, distance: 383.8
drag, startPoint x: 608, startPoint y: 270, endPoint x: 103, endPoint y: 362, distance: 513.6
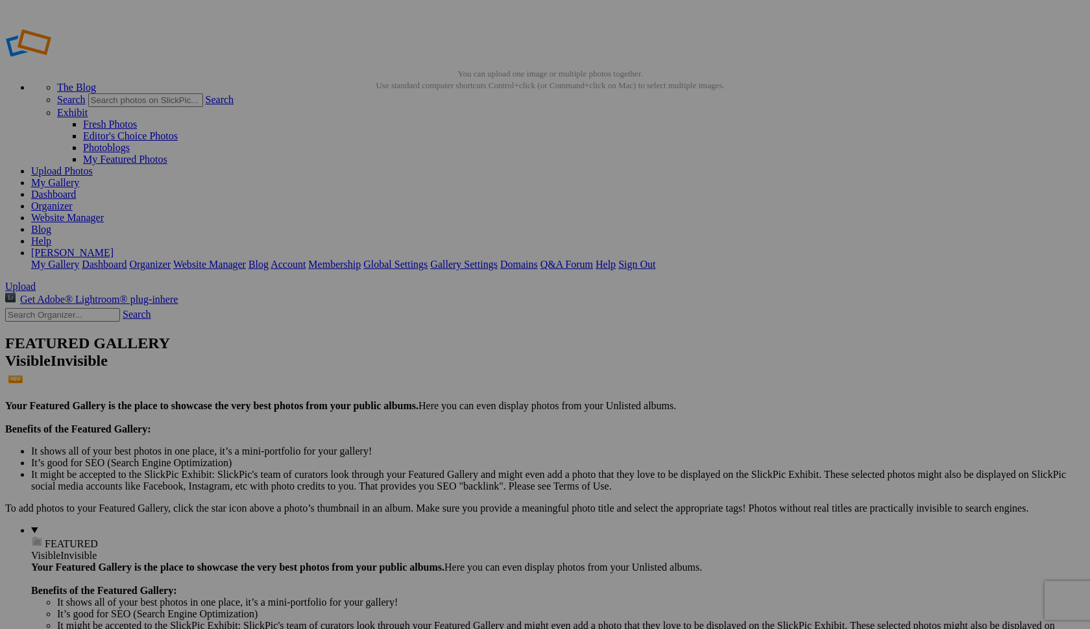
scroll to position [0, 0]
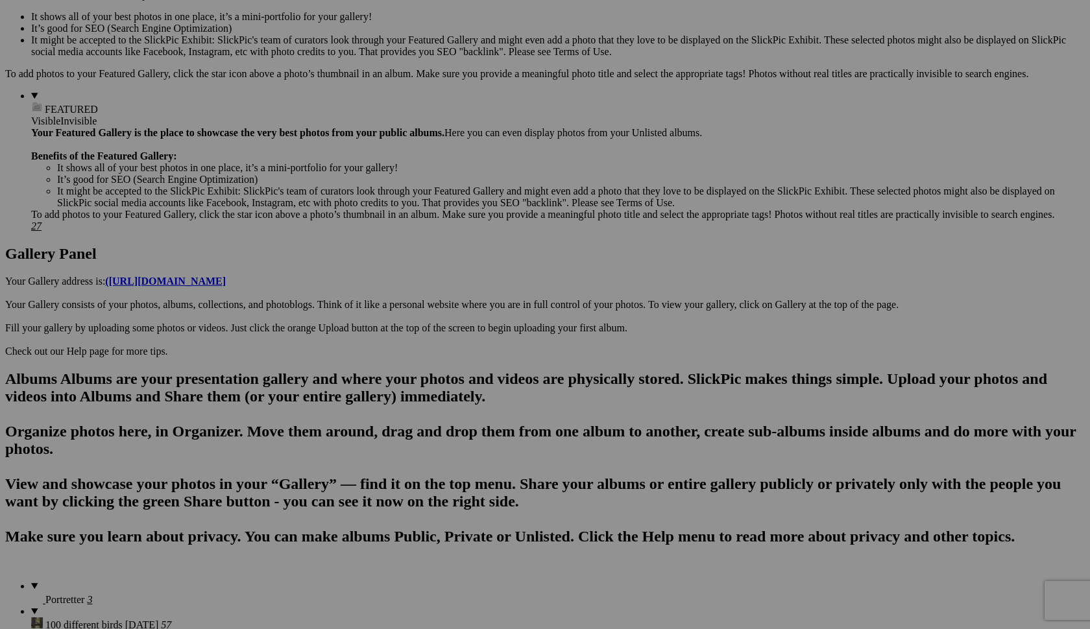
scroll to position [433, 0]
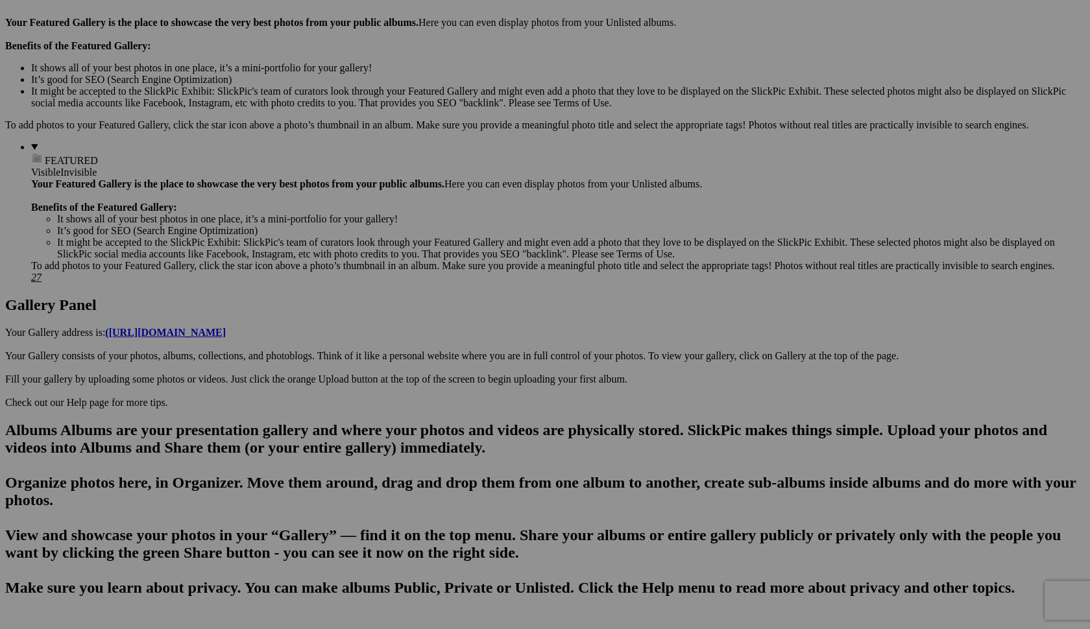
scroll to position [371, 0]
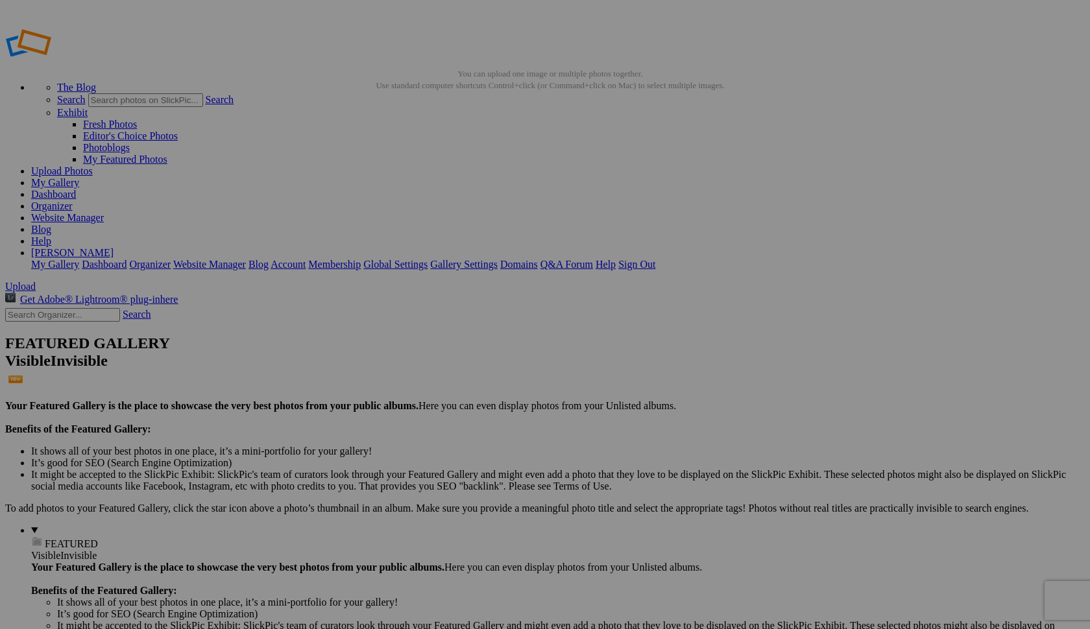
scroll to position [0, 0]
click at [97, 525] on details "FEATURED Visible Invisible Your Featured Gallery is the place to showcase the v…" at bounding box center [557, 596] width 1053 height 142
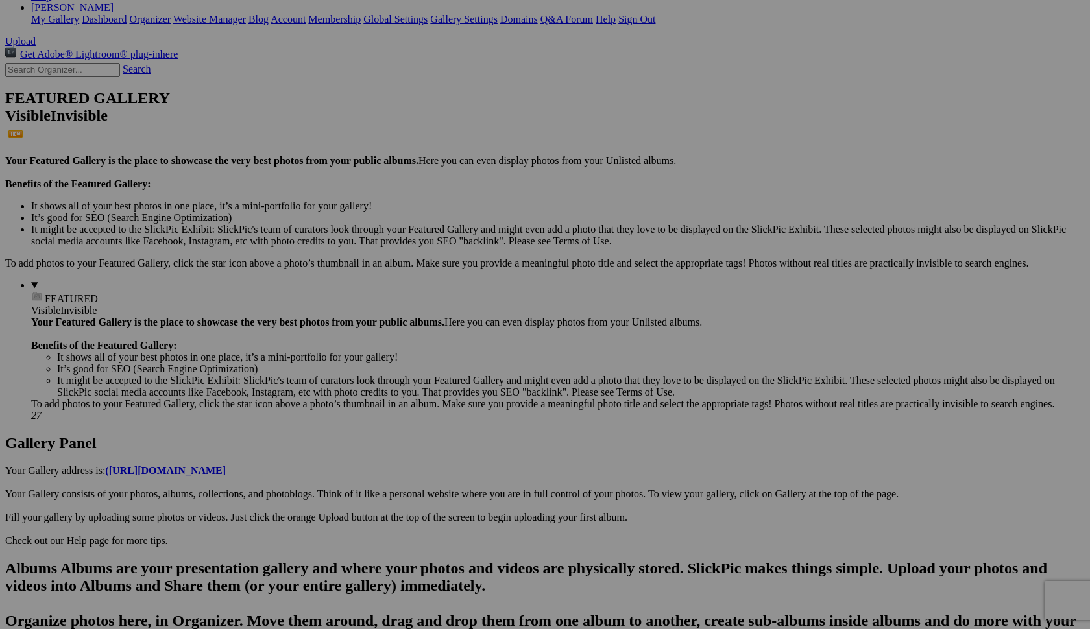
scroll to position [245, 0]
drag, startPoint x: 599, startPoint y: 298, endPoint x: 77, endPoint y: 322, distance: 522.7
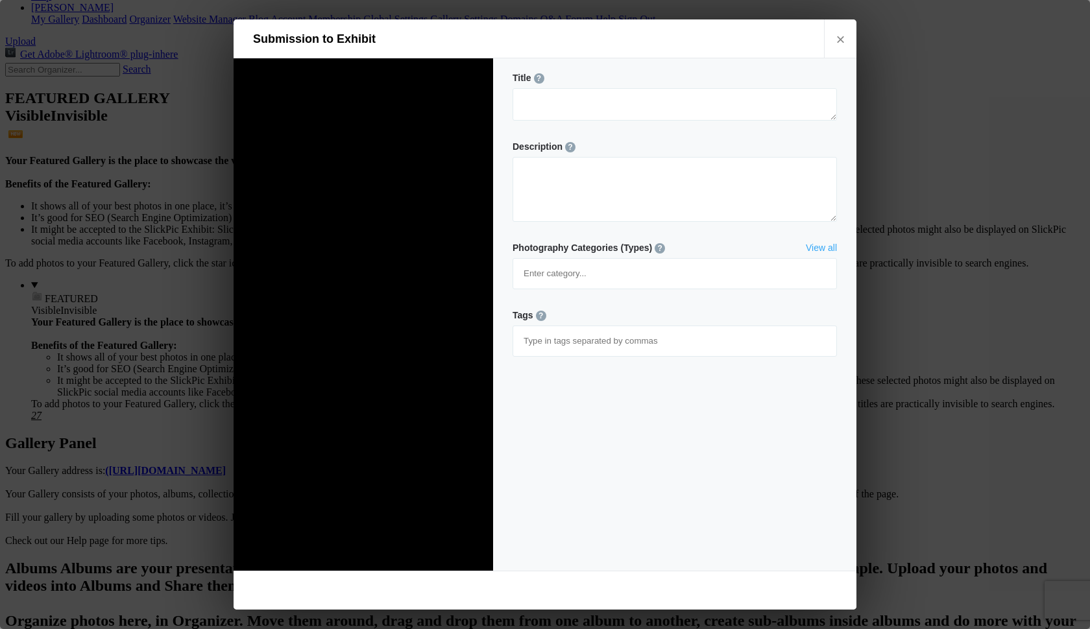
scroll to position [0, 0]
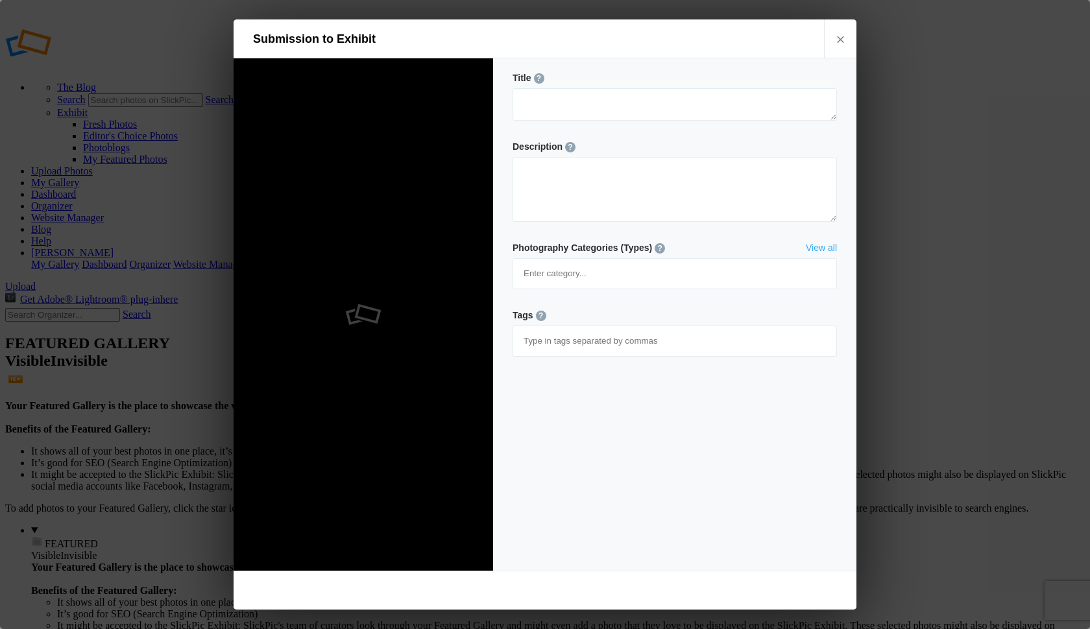
type textarea "Fog in the forrest"
type textarea "Winter day"
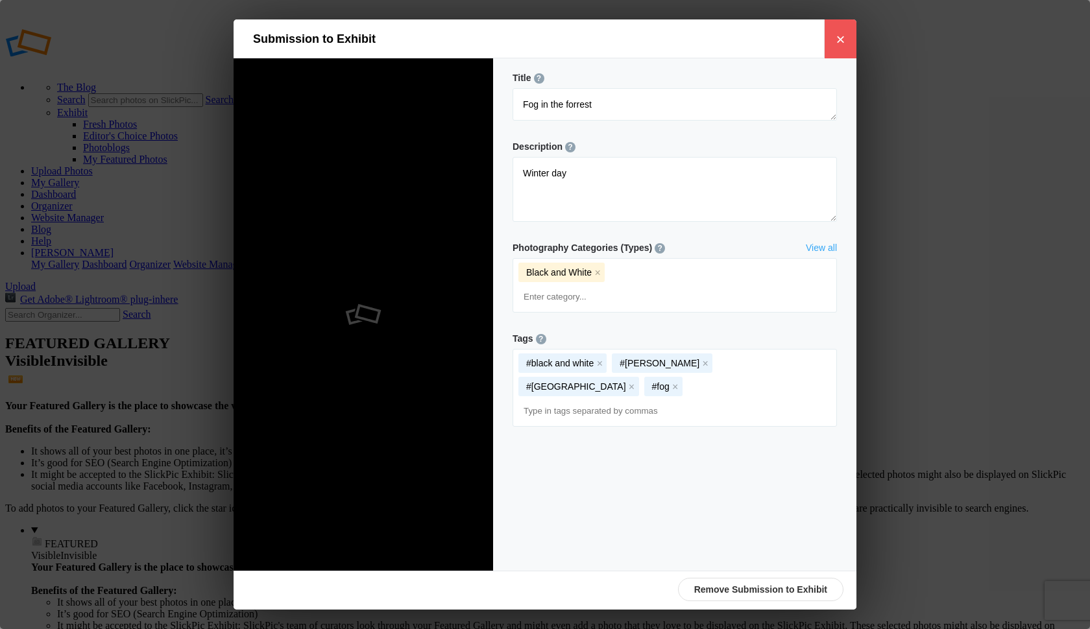
click at [840, 40] on link "×" at bounding box center [840, 38] width 32 height 39
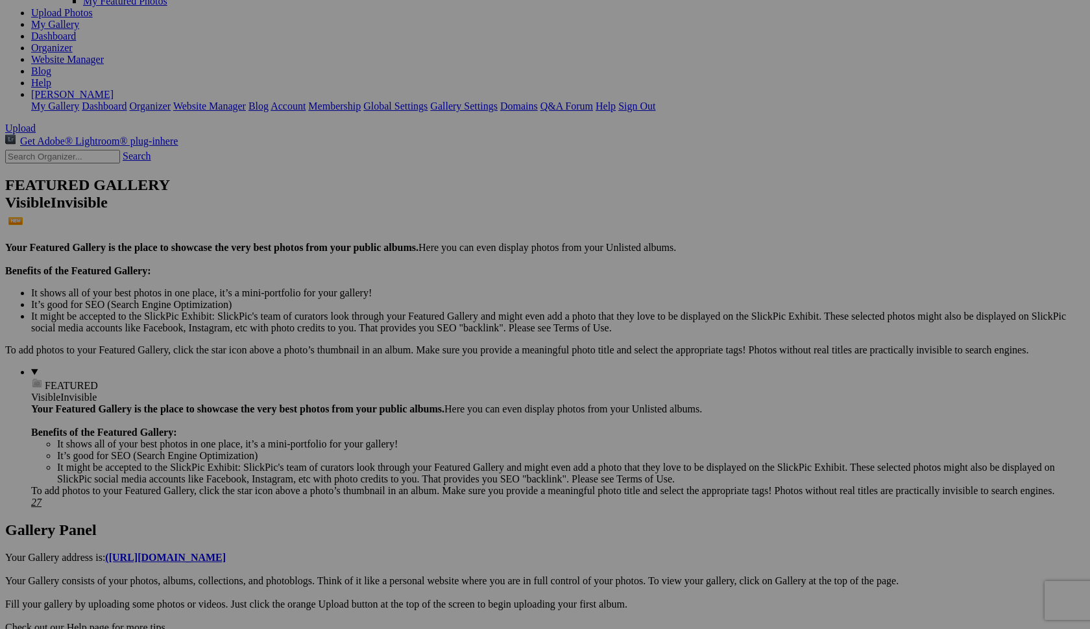
scroll to position [189, 0]
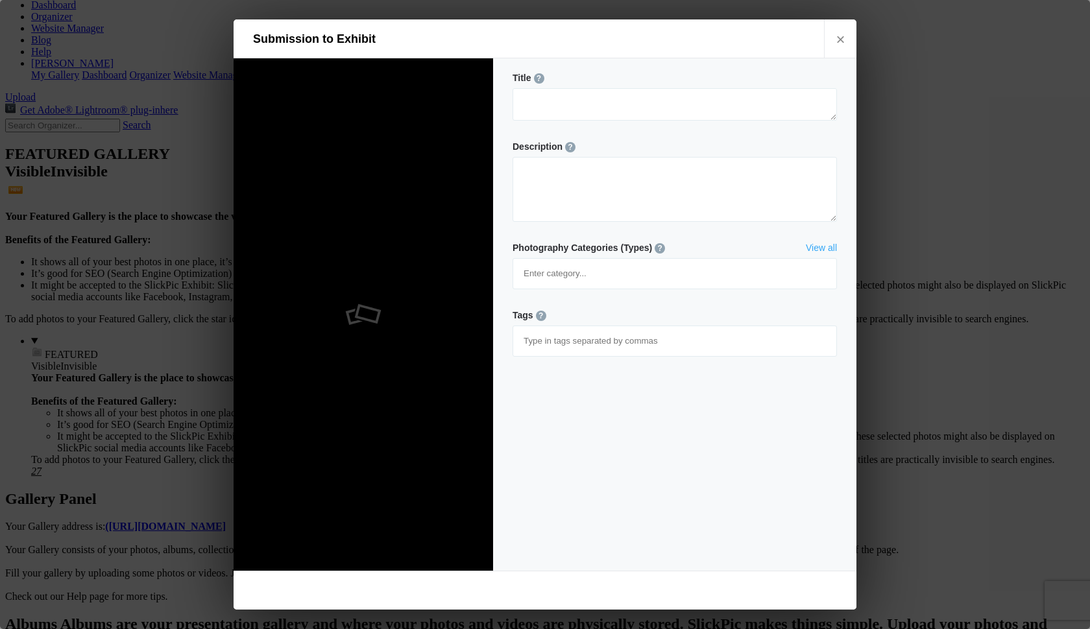
type textarea "Fog in the forrest"
type textarea "Winter day"
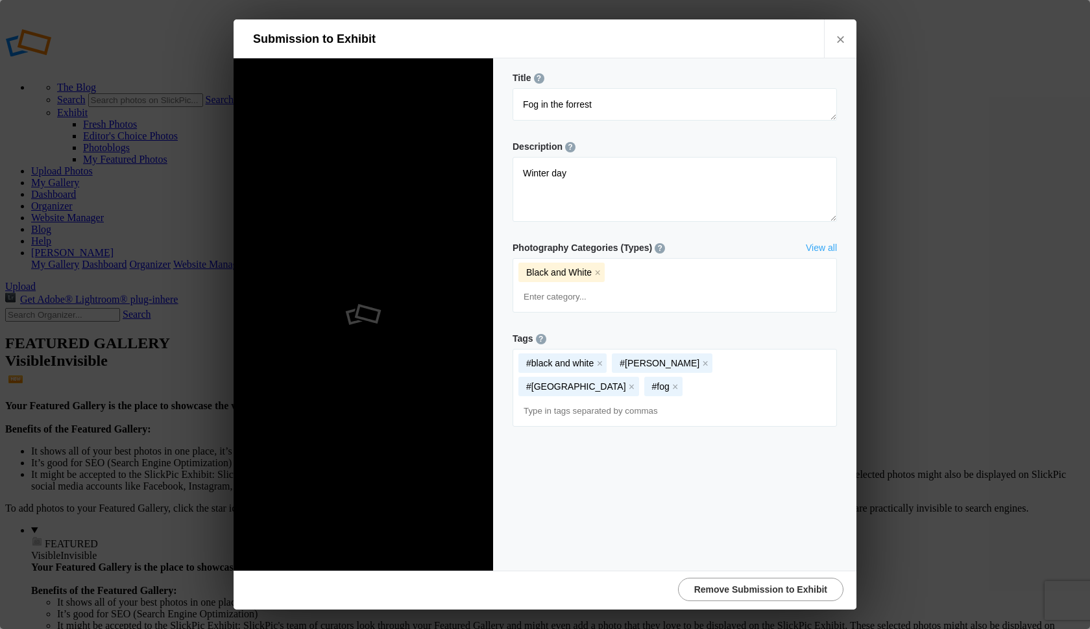
click at [773, 587] on link "Remove Submission to Exhibit" at bounding box center [760, 589] width 165 height 23
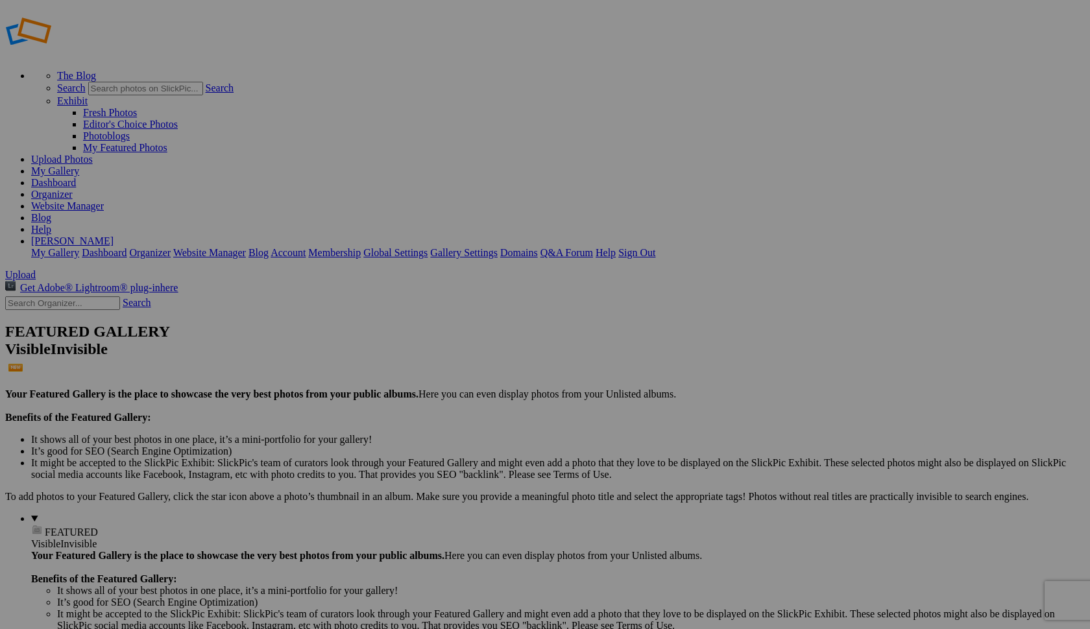
drag, startPoint x: 248, startPoint y: 189, endPoint x: 667, endPoint y: 331, distance: 442.4
drag, startPoint x: 486, startPoint y: 178, endPoint x: 436, endPoint y: 343, distance: 172.3
drag, startPoint x: 356, startPoint y: 364, endPoint x: 559, endPoint y: 180, distance: 273.7
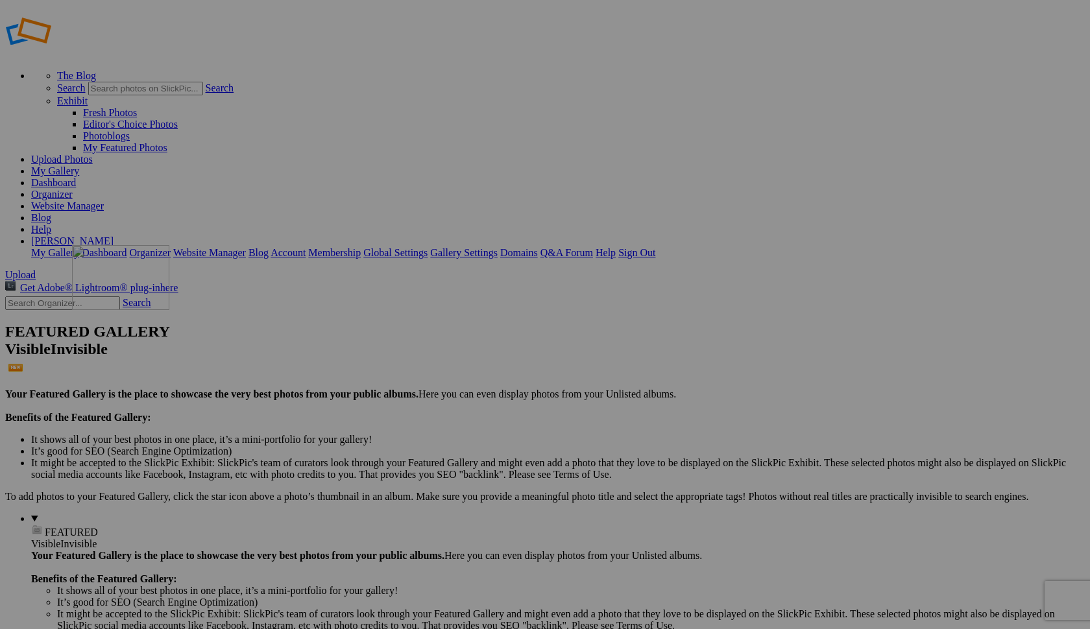
drag, startPoint x: 597, startPoint y: 350, endPoint x: 259, endPoint y: 339, distance: 338.1
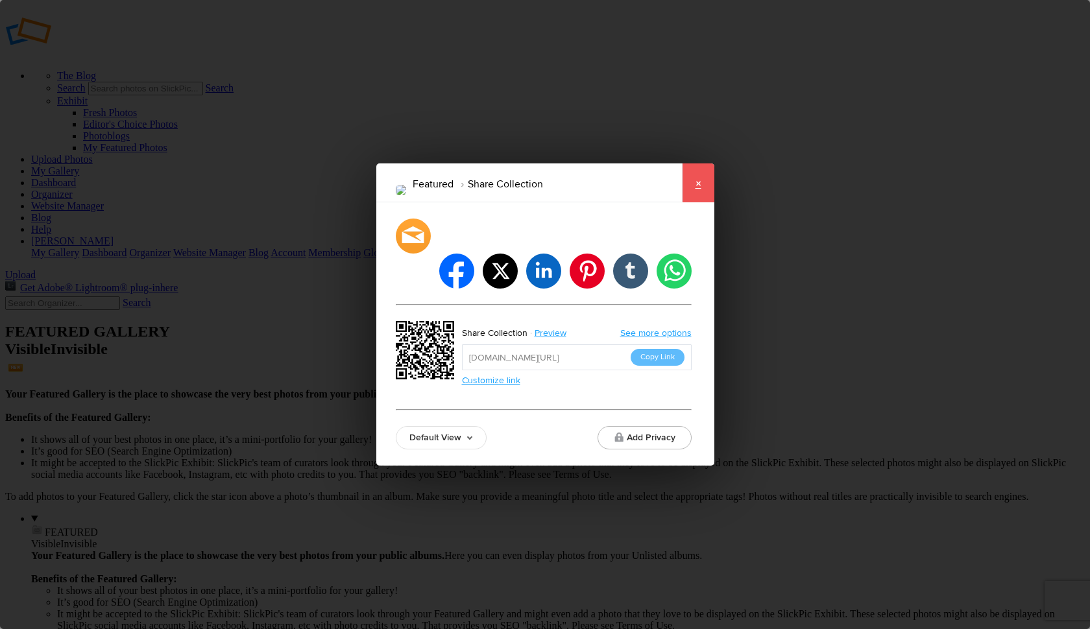
click at [699, 198] on link "×" at bounding box center [698, 182] width 32 height 39
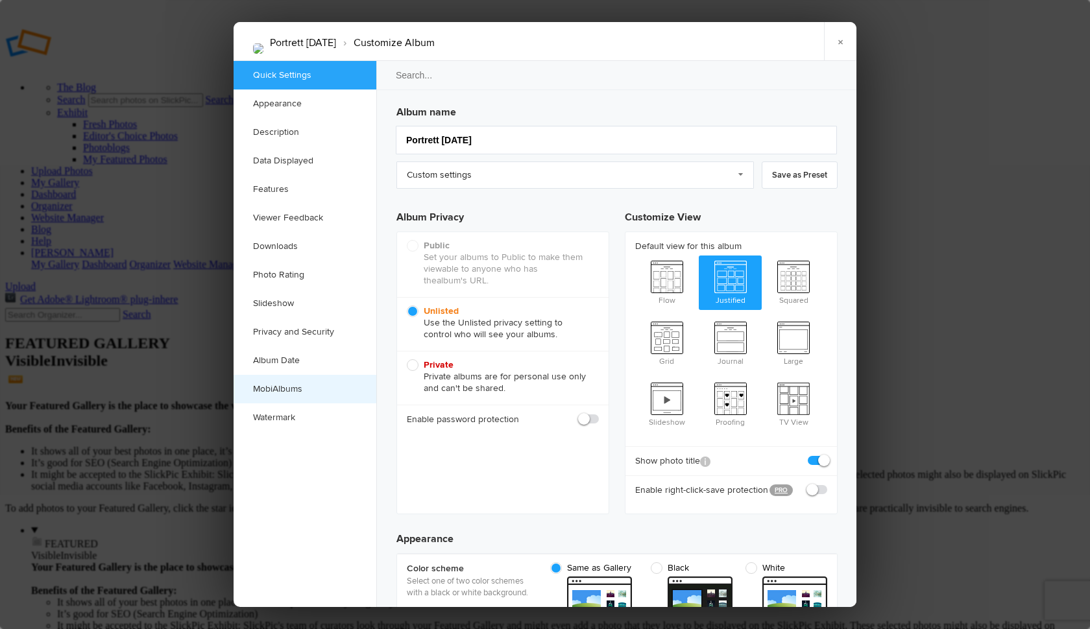
click at [293, 389] on link "MobiAlbums" at bounding box center [305, 389] width 143 height 29
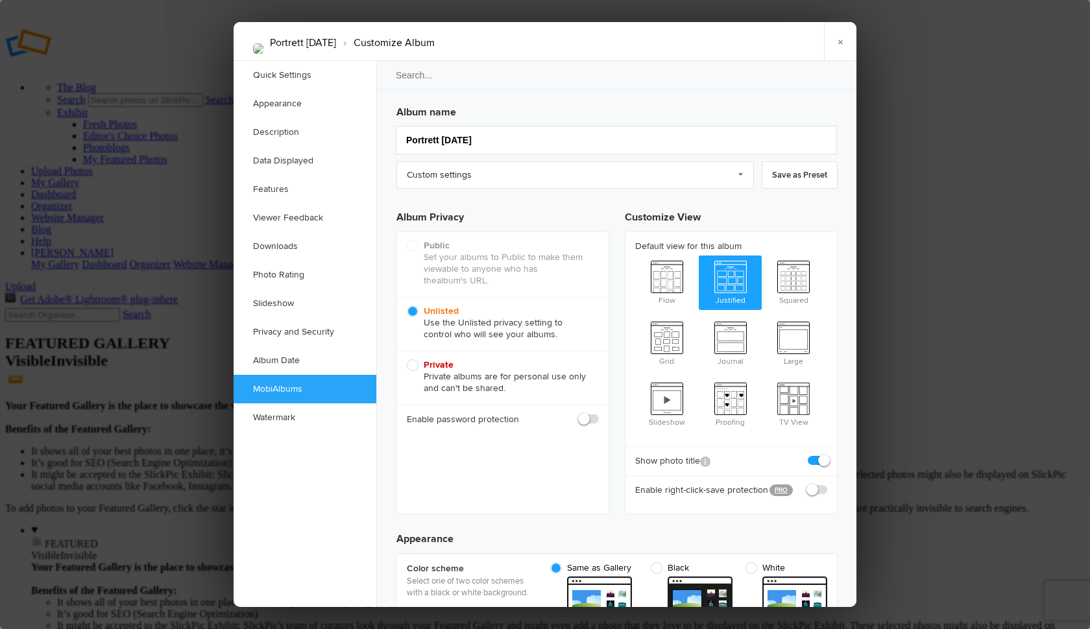
scroll to position [2859, 0]
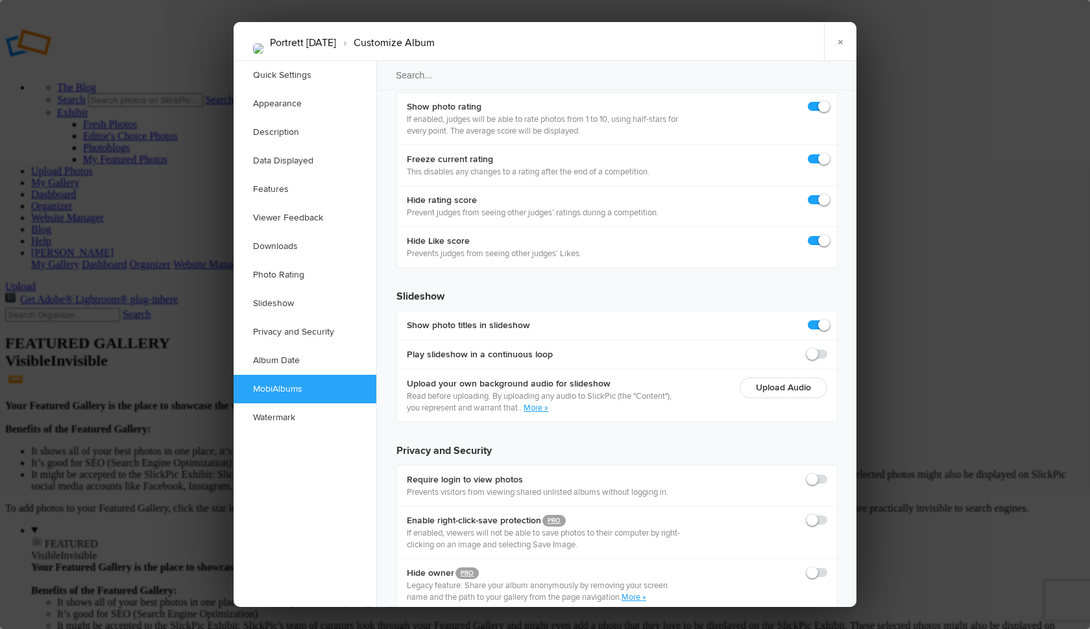
checkbox input "true"
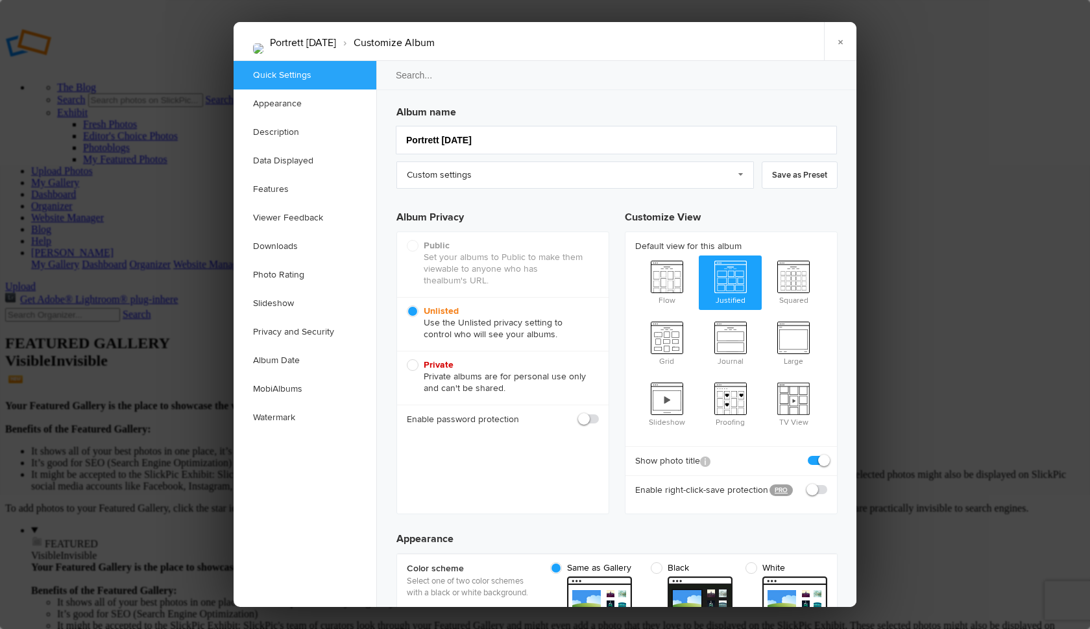
scroll to position [0, 0]
click at [404, 137] on input "Portrett [DATE]" at bounding box center [616, 140] width 441 height 29
type input "APortrett [DATE]"
type input "Ask Portrett [DATE]"
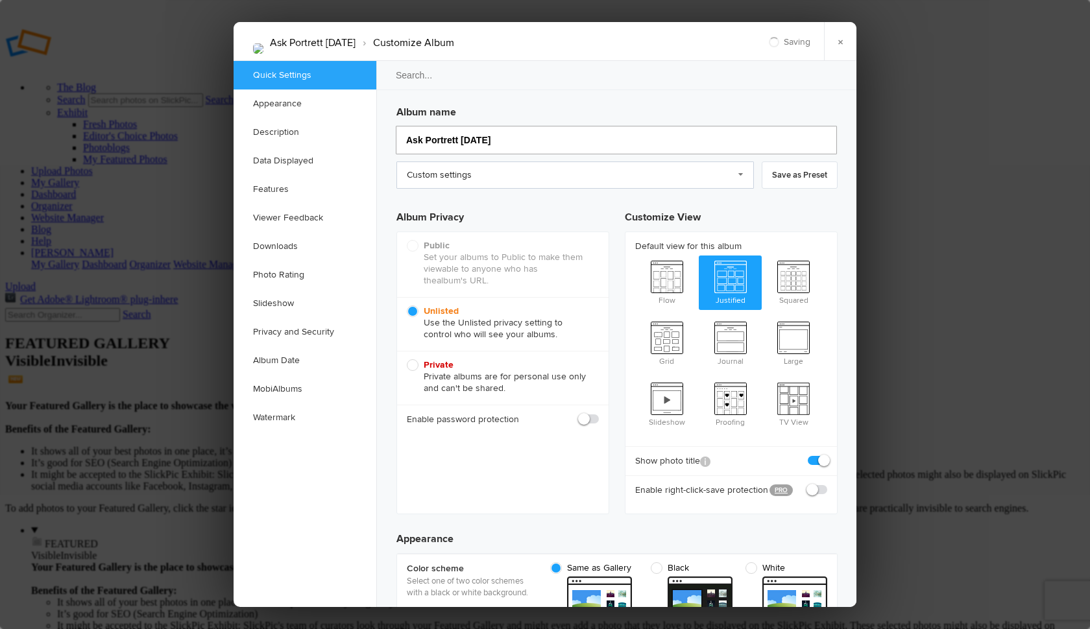
type input "Ask Portrett [DATE]"
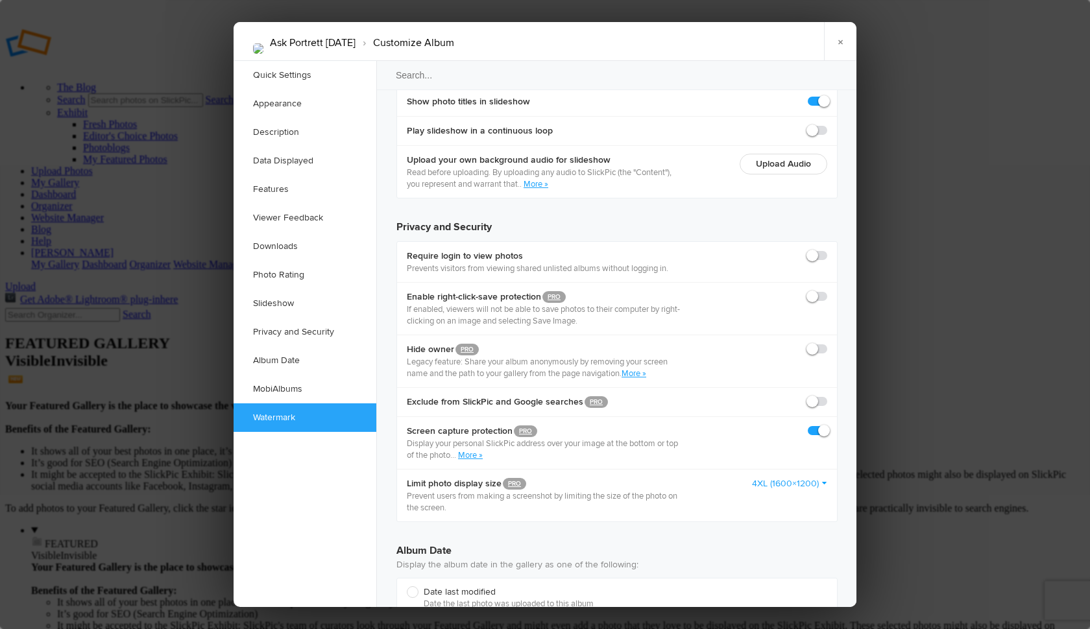
scroll to position [3082, 0]
type input "Ask Portrett [DATE]"
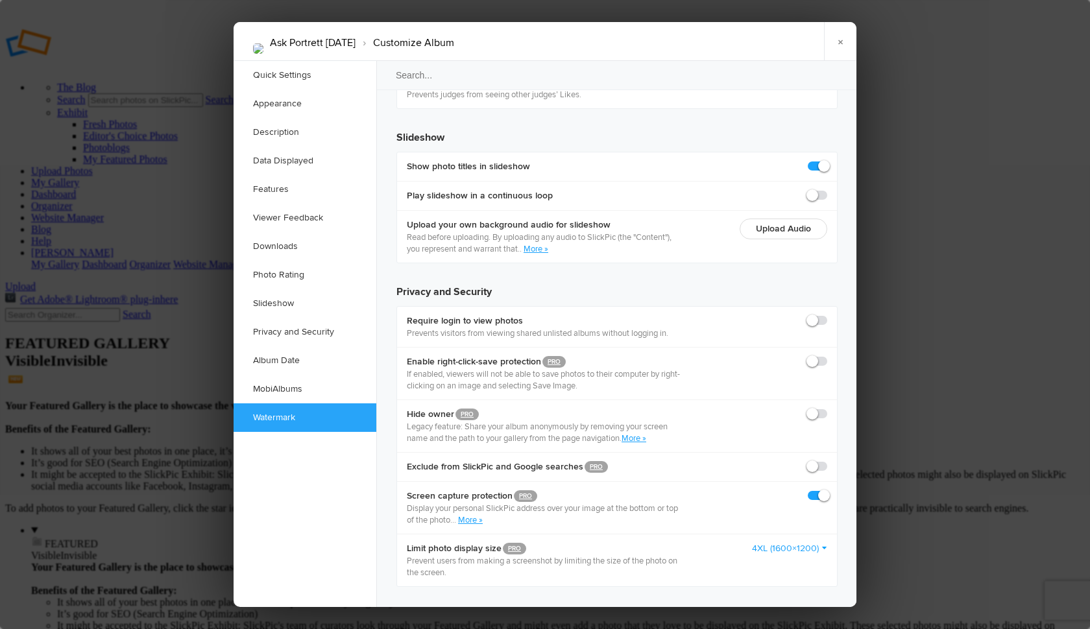
scroll to position [3011, 0]
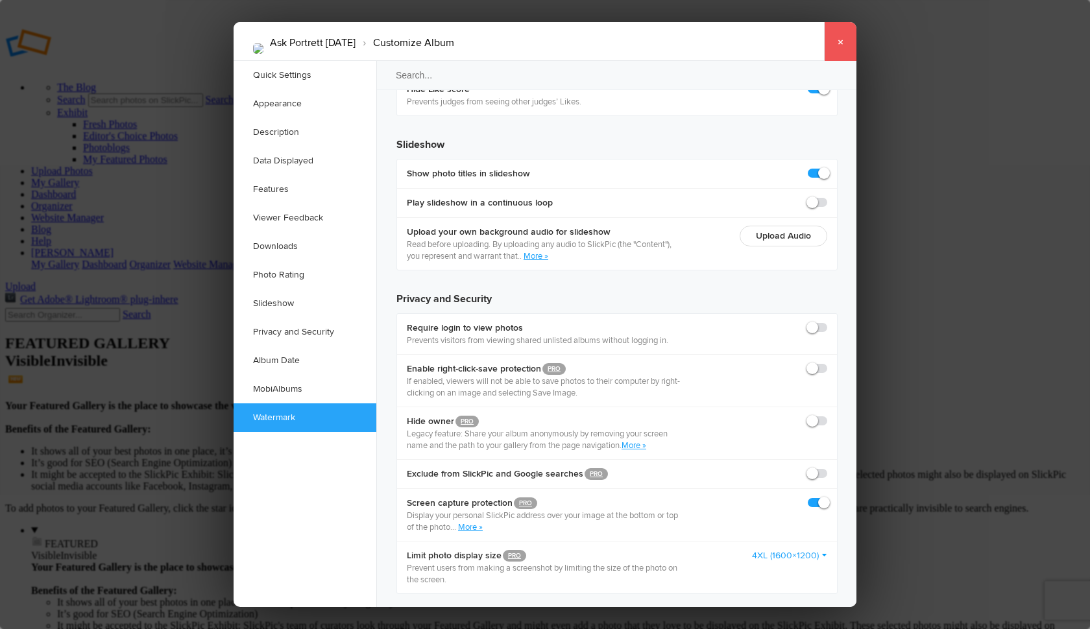
click at [837, 45] on link "×" at bounding box center [840, 41] width 32 height 39
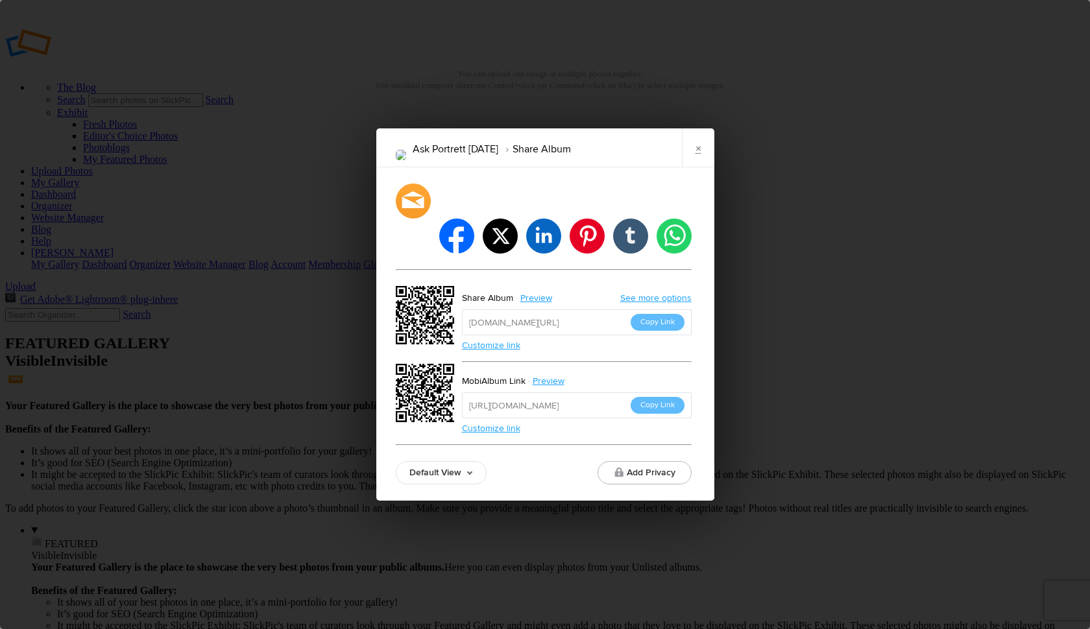
click at [1072, 379] on div "Ask Portrett [DATE] Share Album × facebook twitter linkedin pinterest tumblr wh…" at bounding box center [545, 314] width 1090 height 629
click at [701, 167] on link "×" at bounding box center [698, 147] width 32 height 39
